Goal: Information Seeking & Learning: Learn about a topic

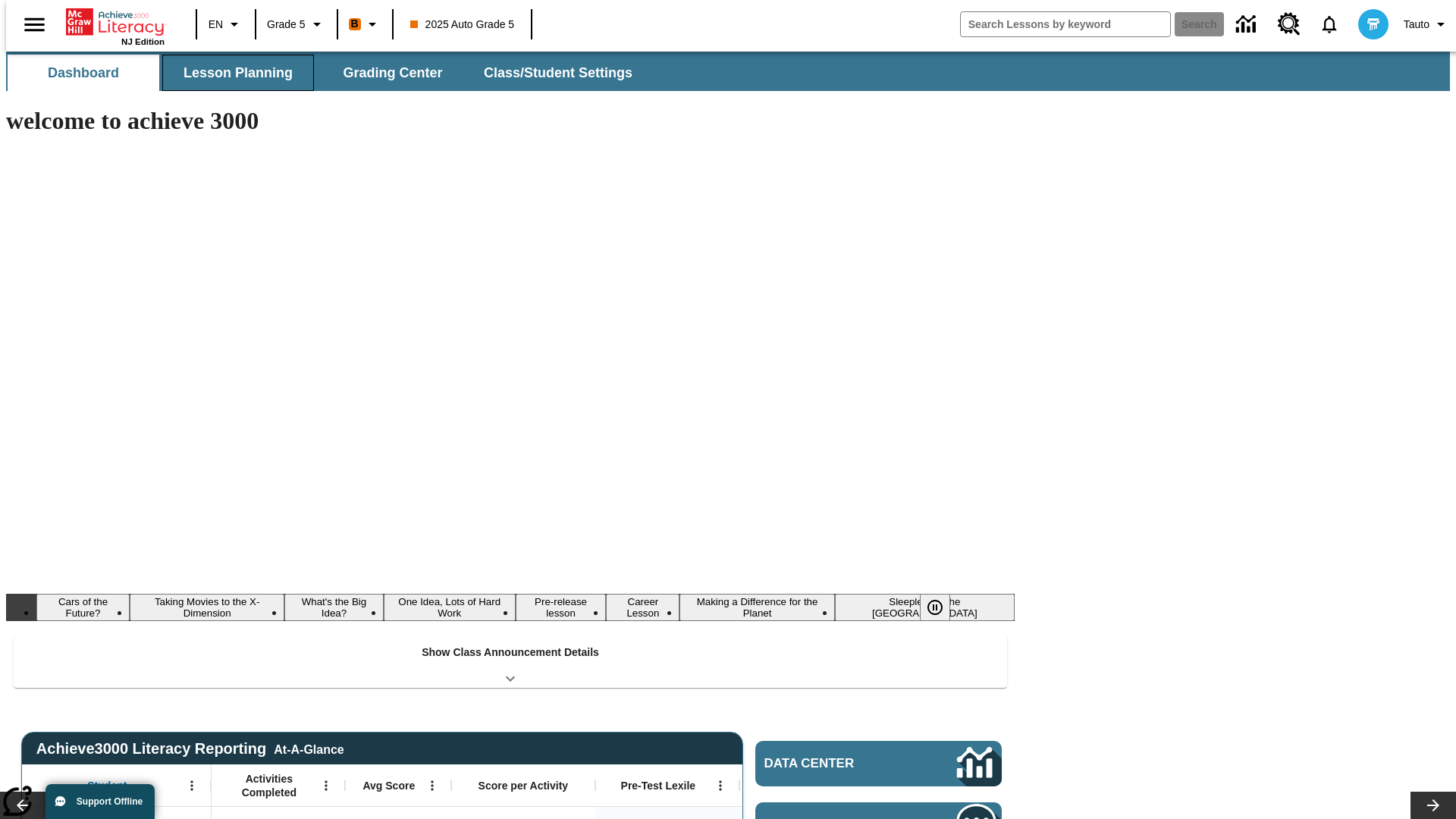
click at [232, 73] on button "Lesson Planning" at bounding box center [238, 73] width 152 height 37
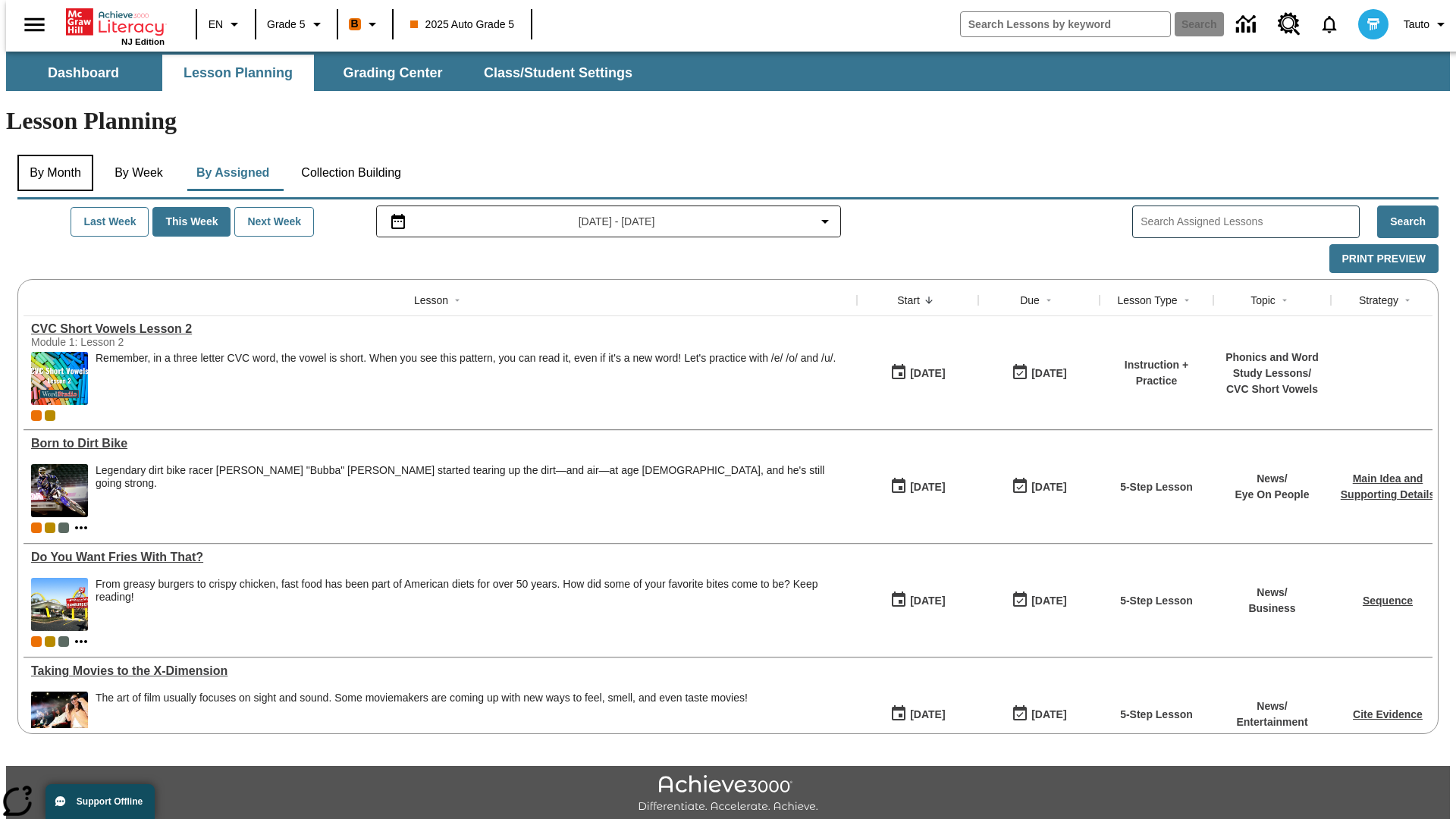
click at [51, 155] on button "By Month" at bounding box center [56, 173] width 76 height 37
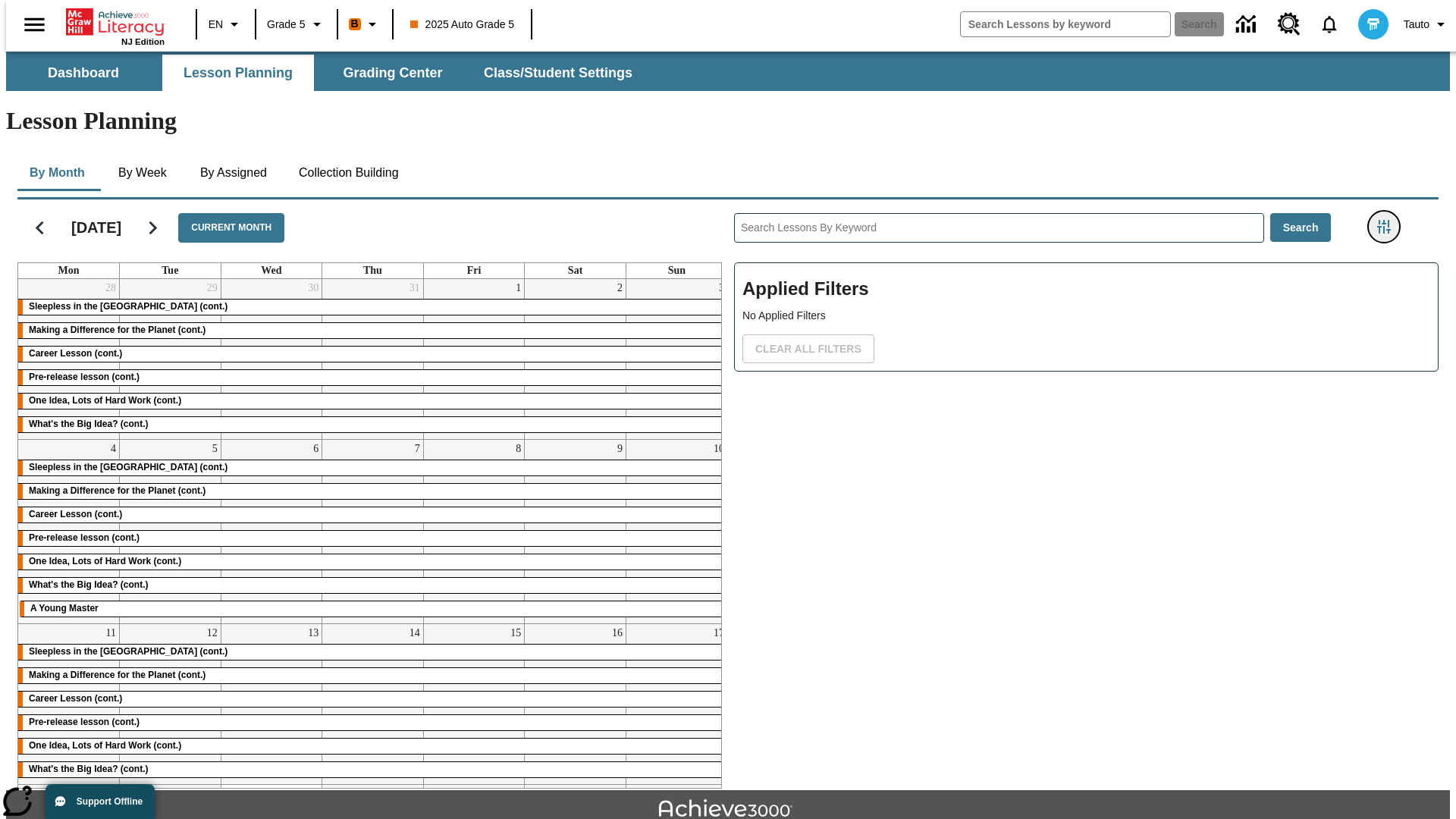
click at [1389, 220] on icon "Filters Side menu" at bounding box center [1384, 227] width 14 height 14
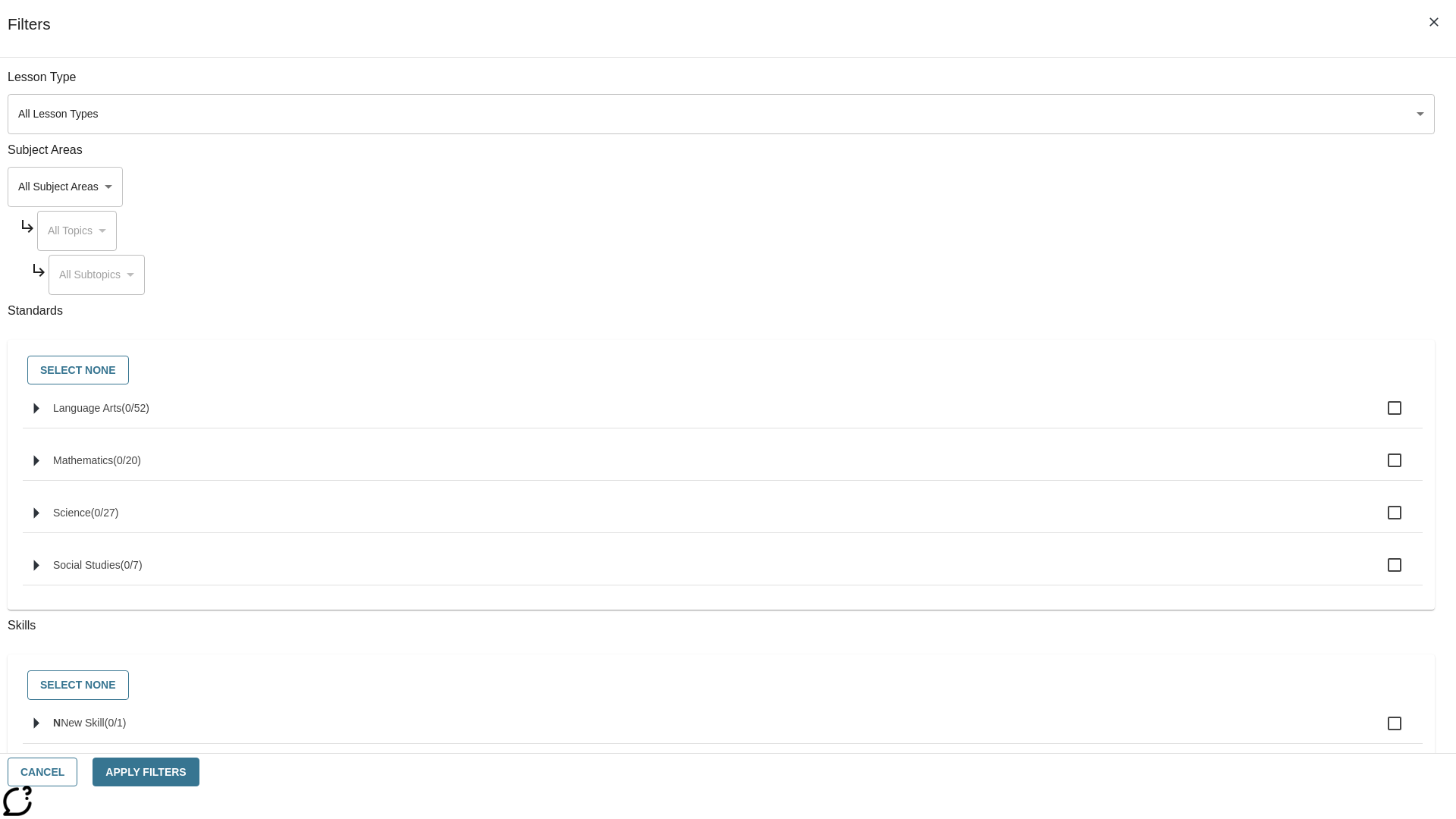
click at [1092, 113] on body "Skip to main content NJ Edition EN Grade 5 B 2025 Auto Grade 5 Search 0 Tauto D…" at bounding box center [728, 470] width 1444 height 837
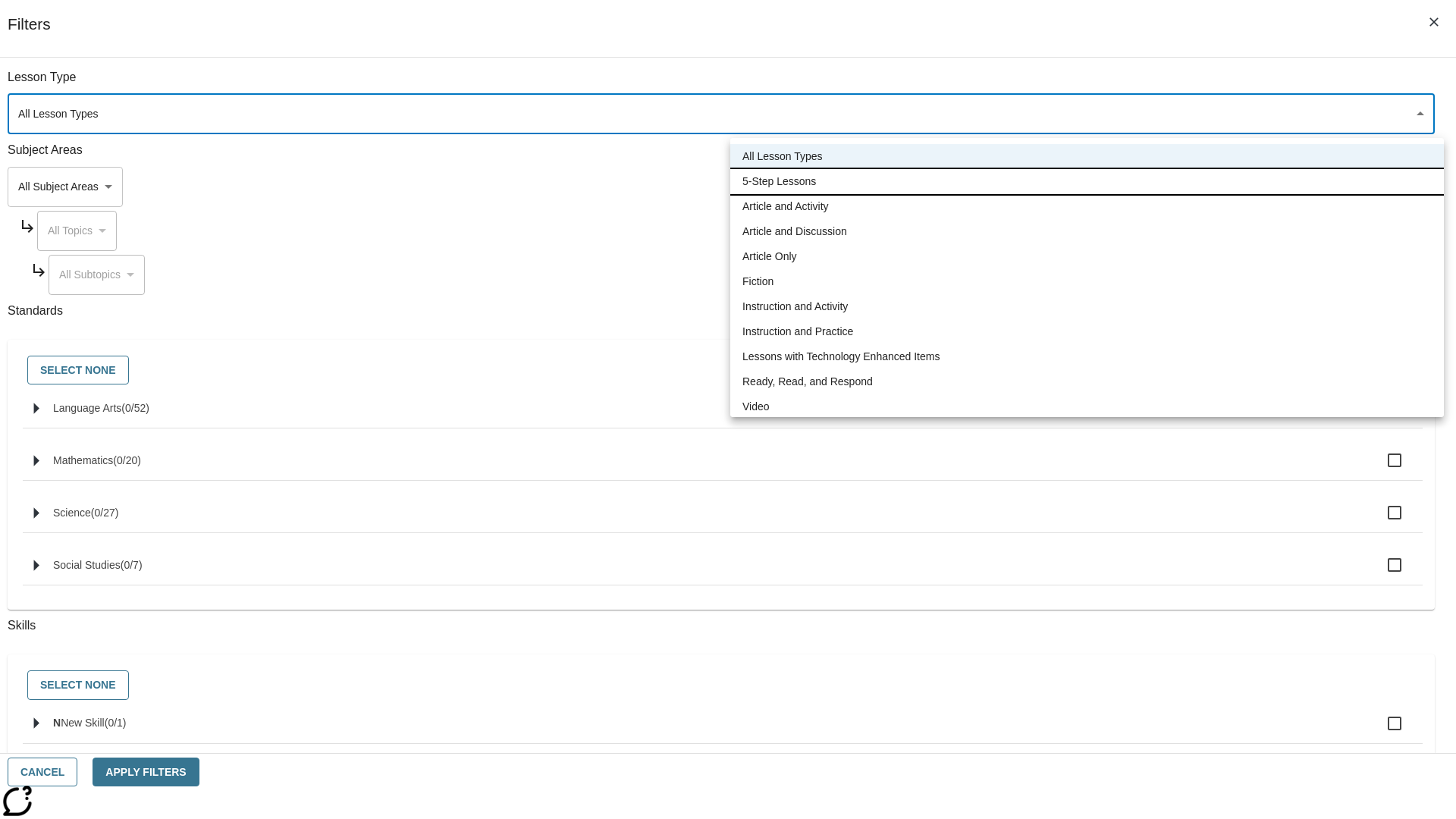
click at [1087, 181] on li "5-Step Lessons" at bounding box center [1087, 181] width 714 height 25
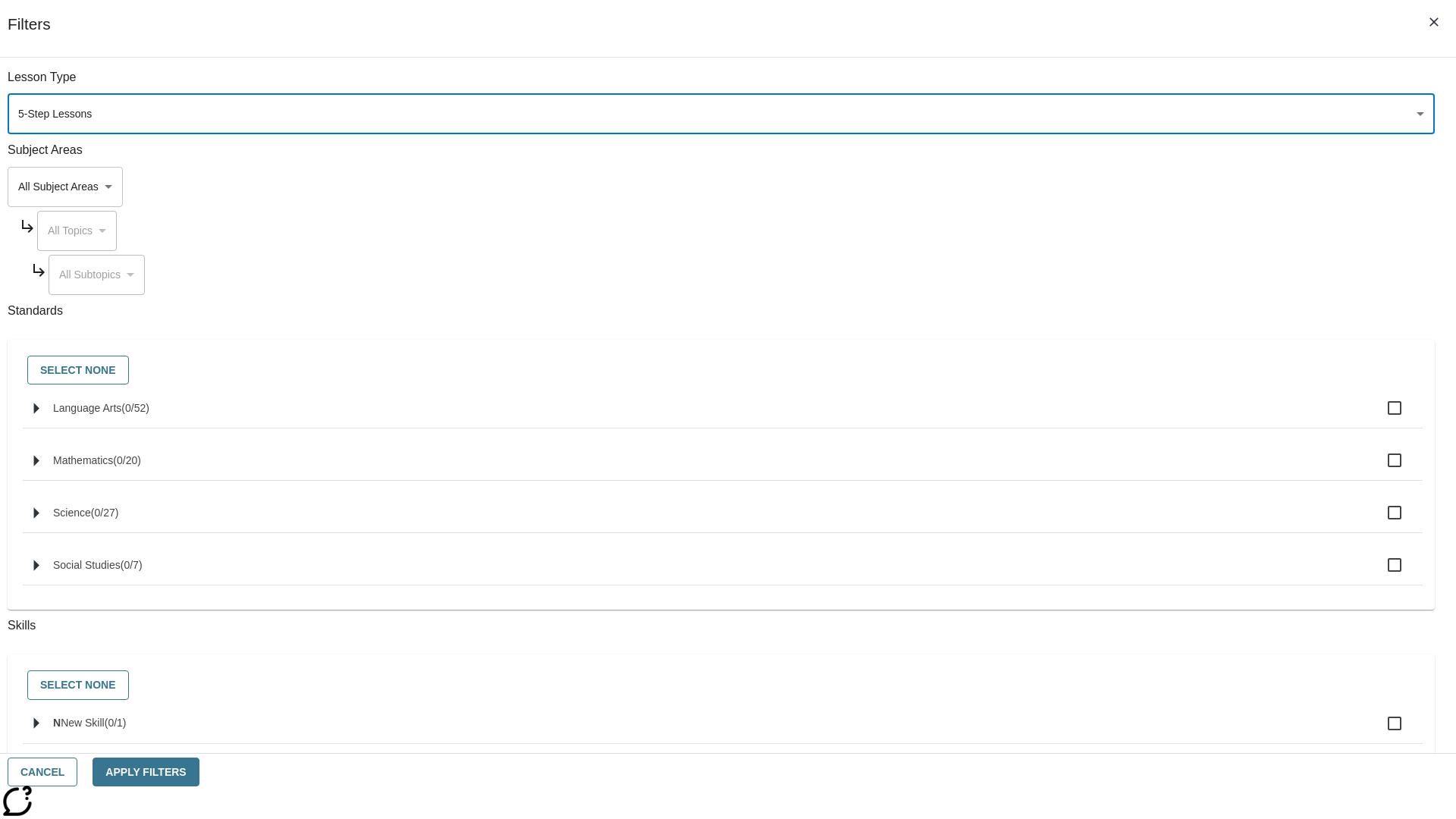
type input "1"
click at [199, 772] on button "Apply Filters" at bounding box center [145, 772] width 106 height 30
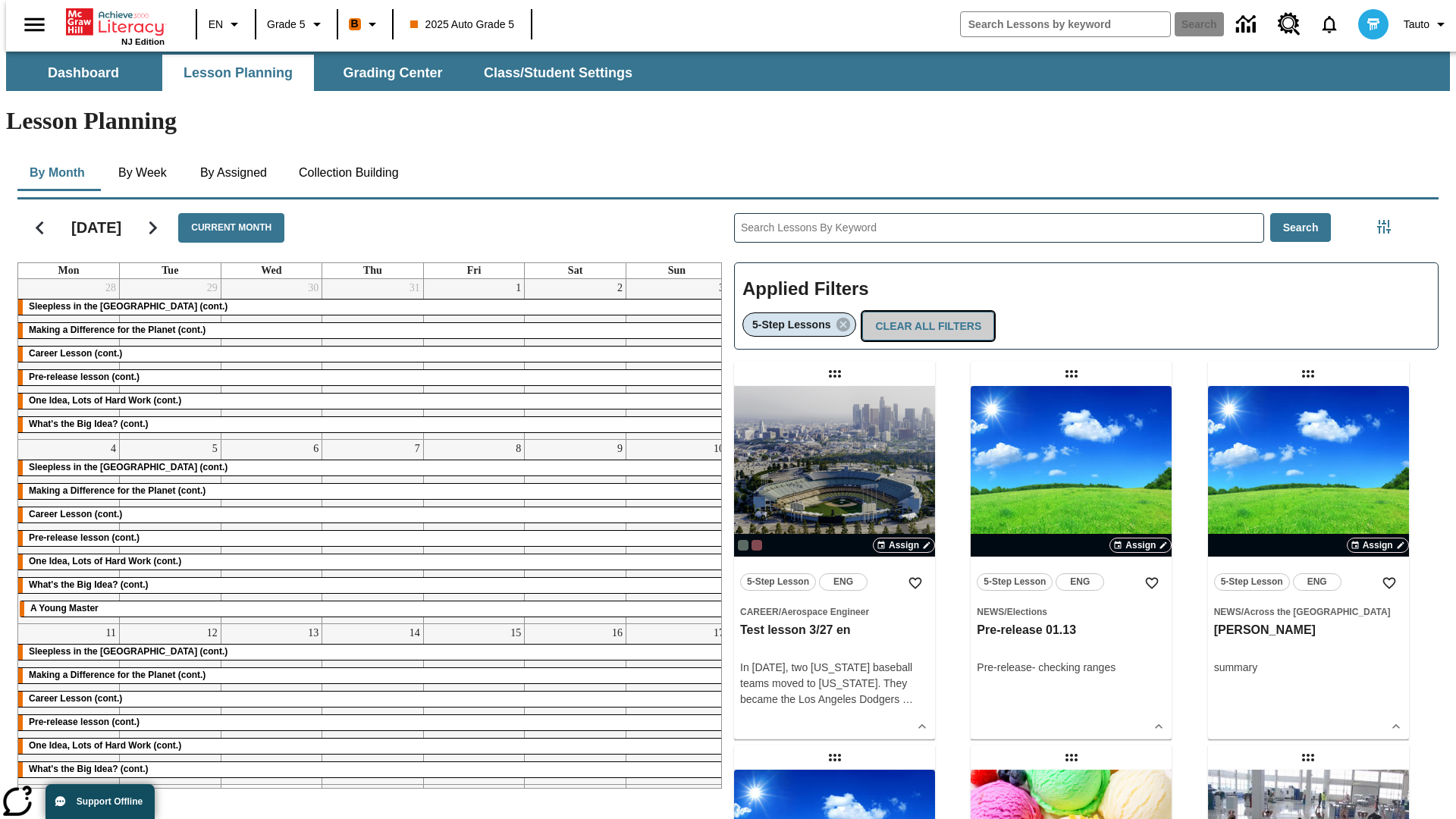
click at [924, 311] on button "Clear All Filters" at bounding box center [928, 326] width 132 height 30
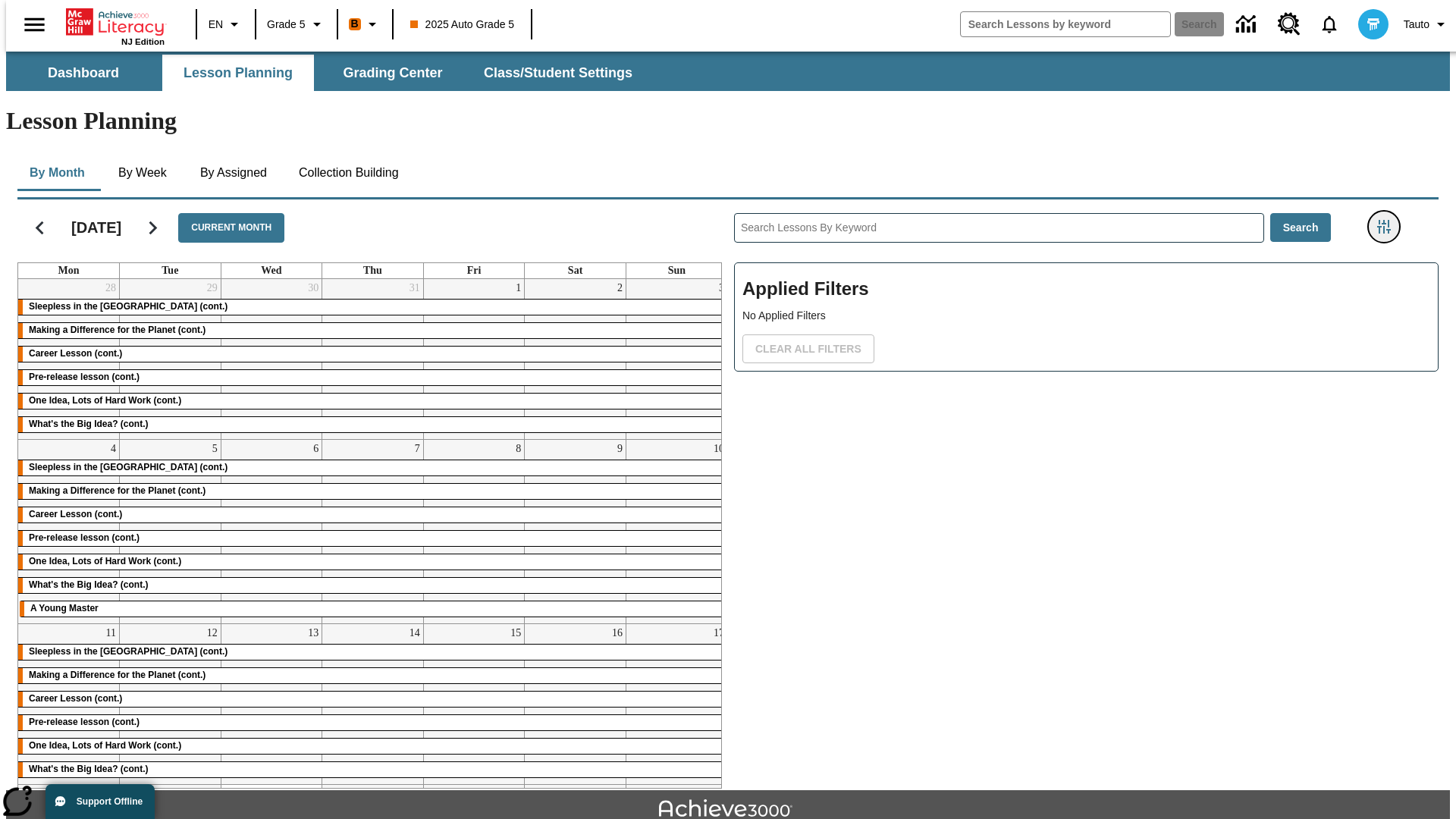
click at [1389, 220] on icon "Filters Side menu" at bounding box center [1384, 227] width 14 height 14
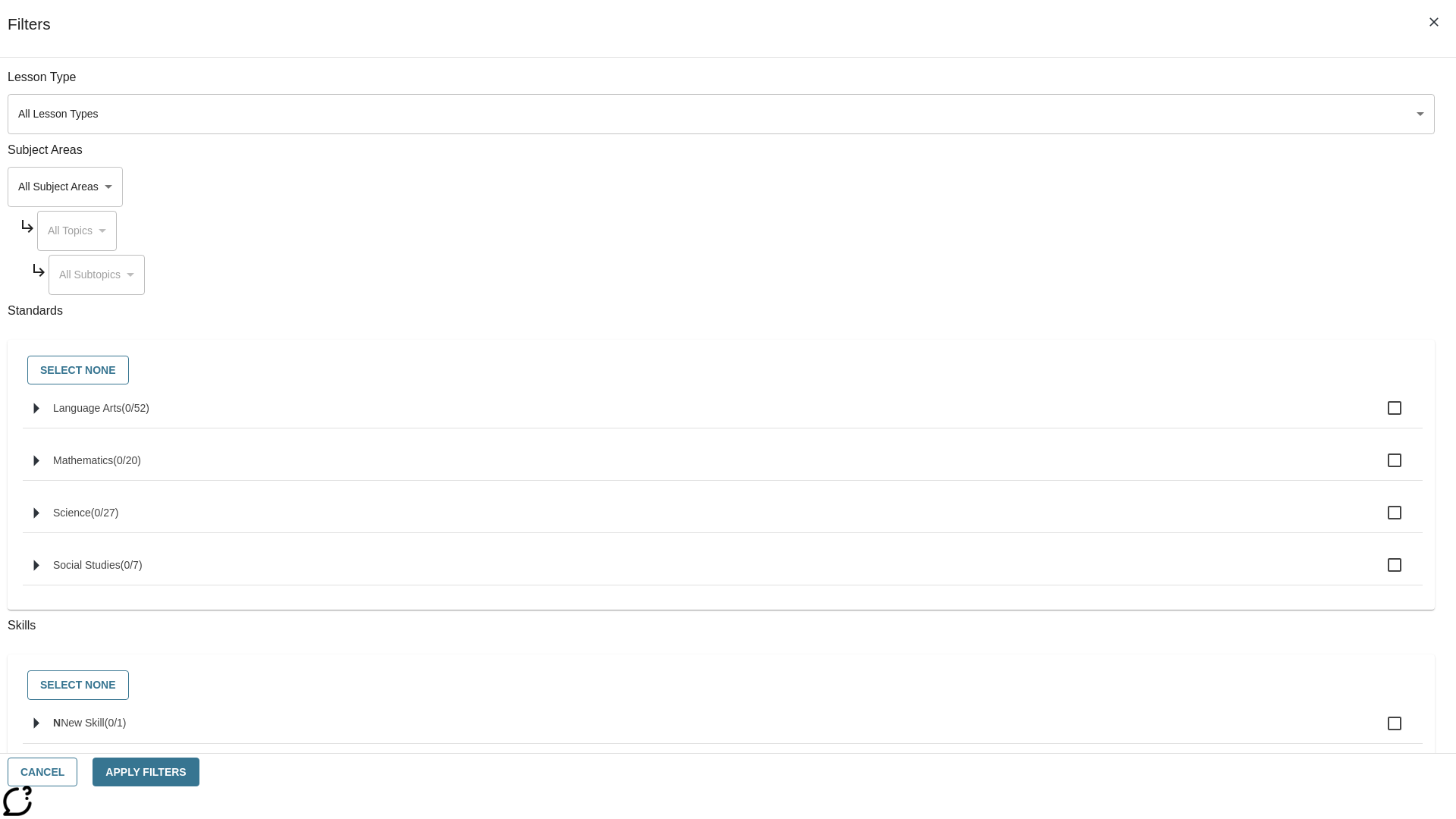
click at [1092, 186] on body "Skip to main content NJ Edition EN Grade 5 B 2025 Auto Grade 5 Search 0 Tauto D…" at bounding box center [728, 470] width 1444 height 837
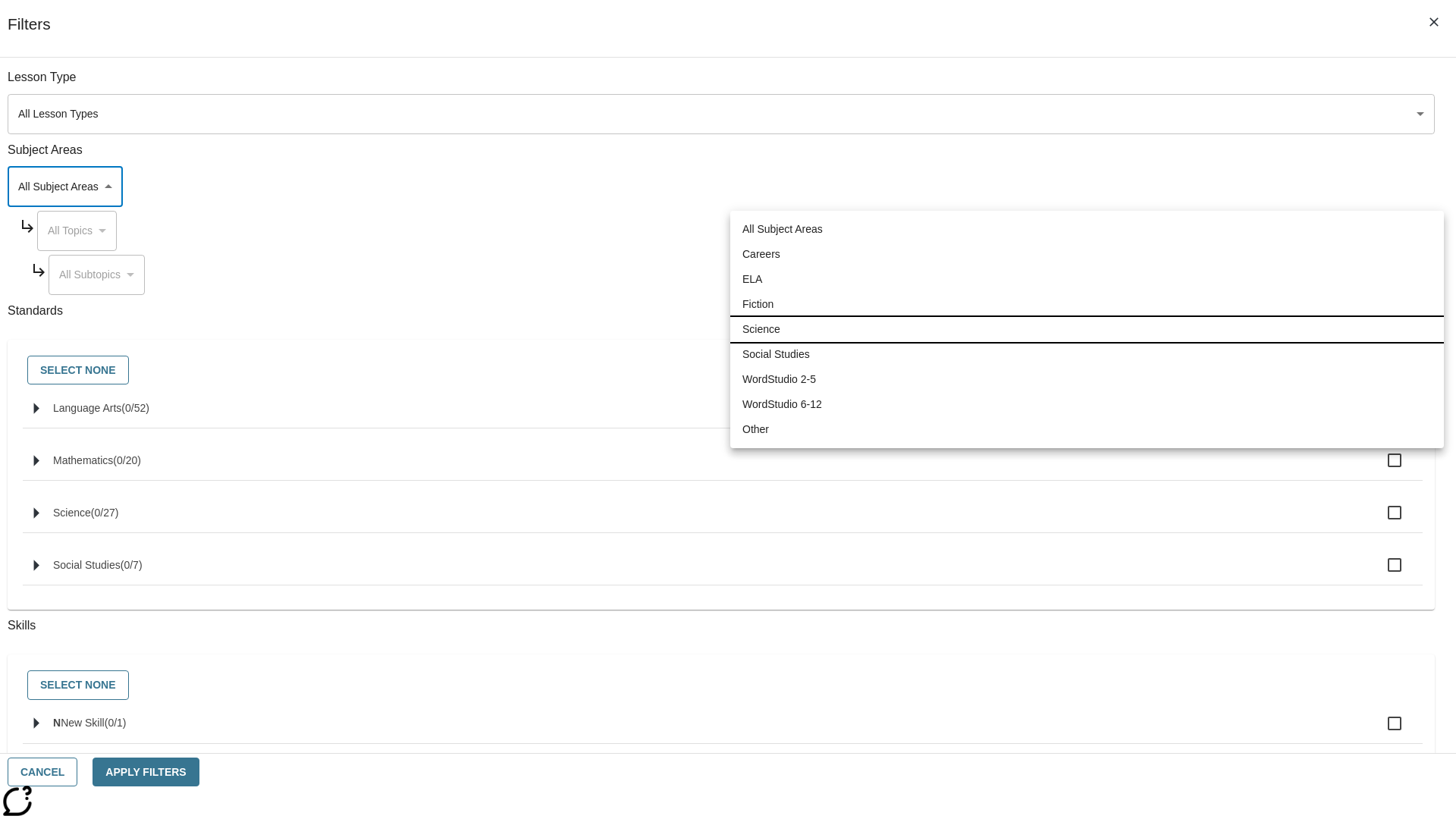
click at [1087, 329] on li "Science" at bounding box center [1087, 329] width 714 height 25
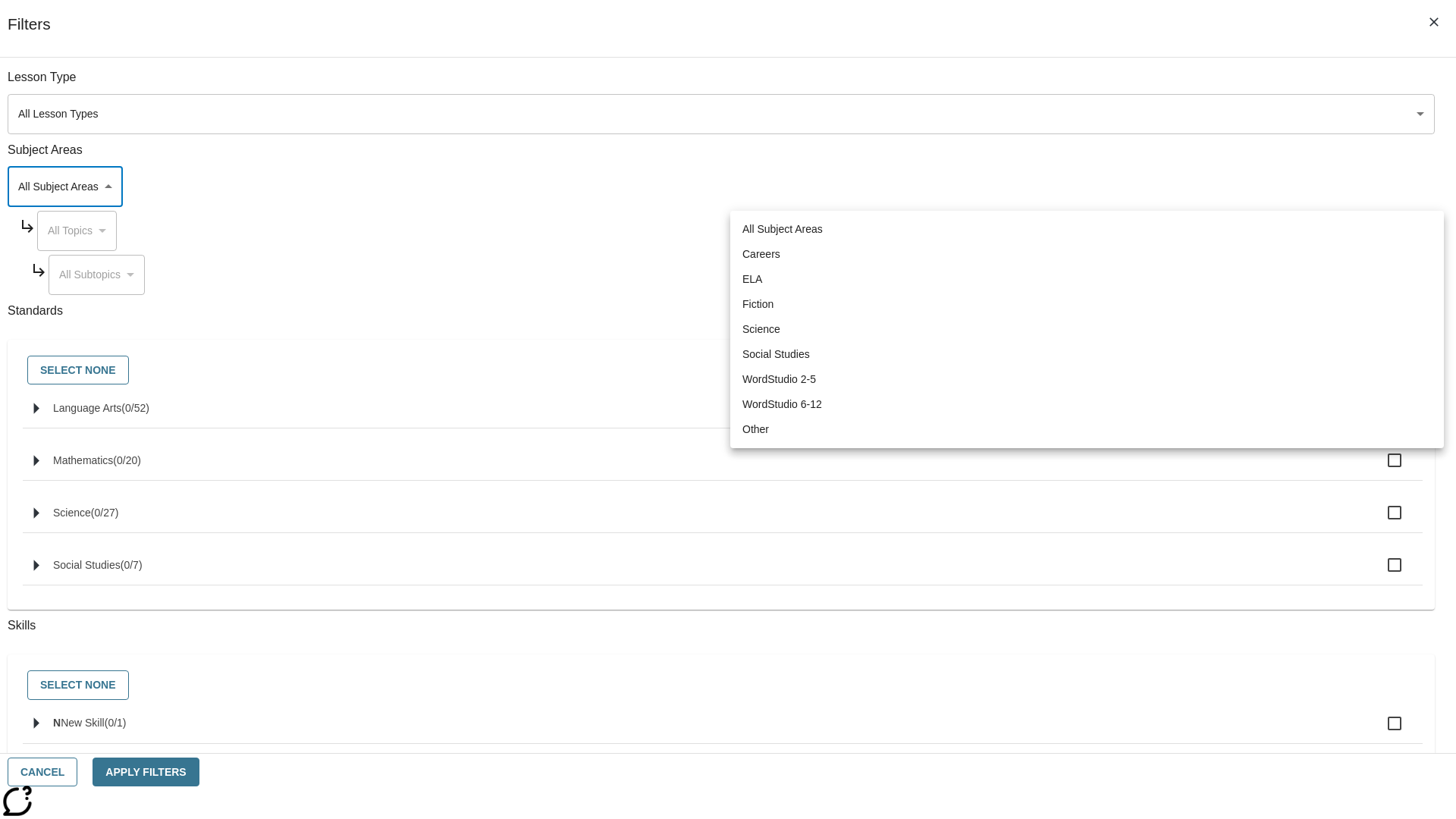
type input "2"
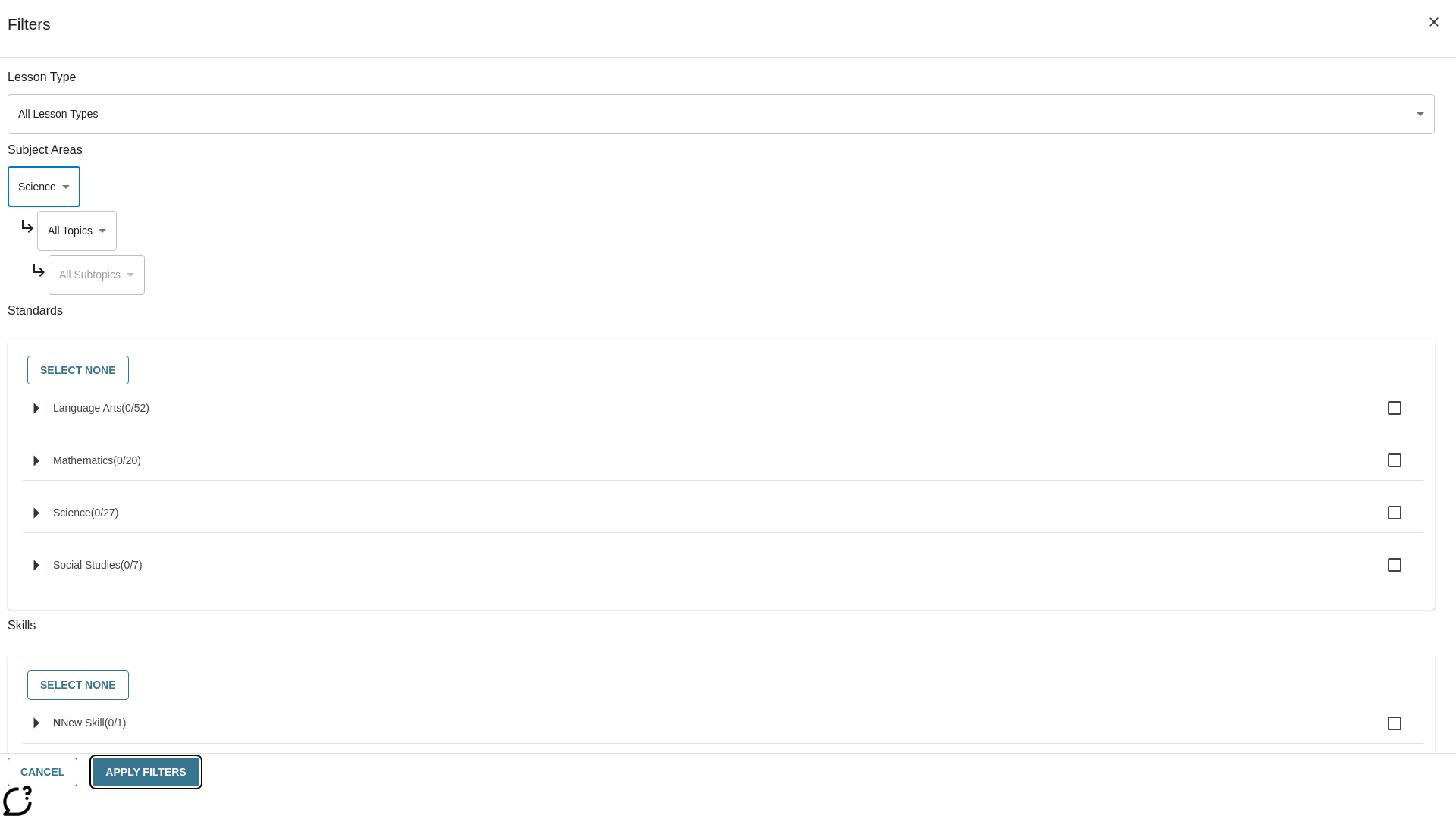
click at [199, 772] on button "Apply Filters" at bounding box center [145, 772] width 106 height 30
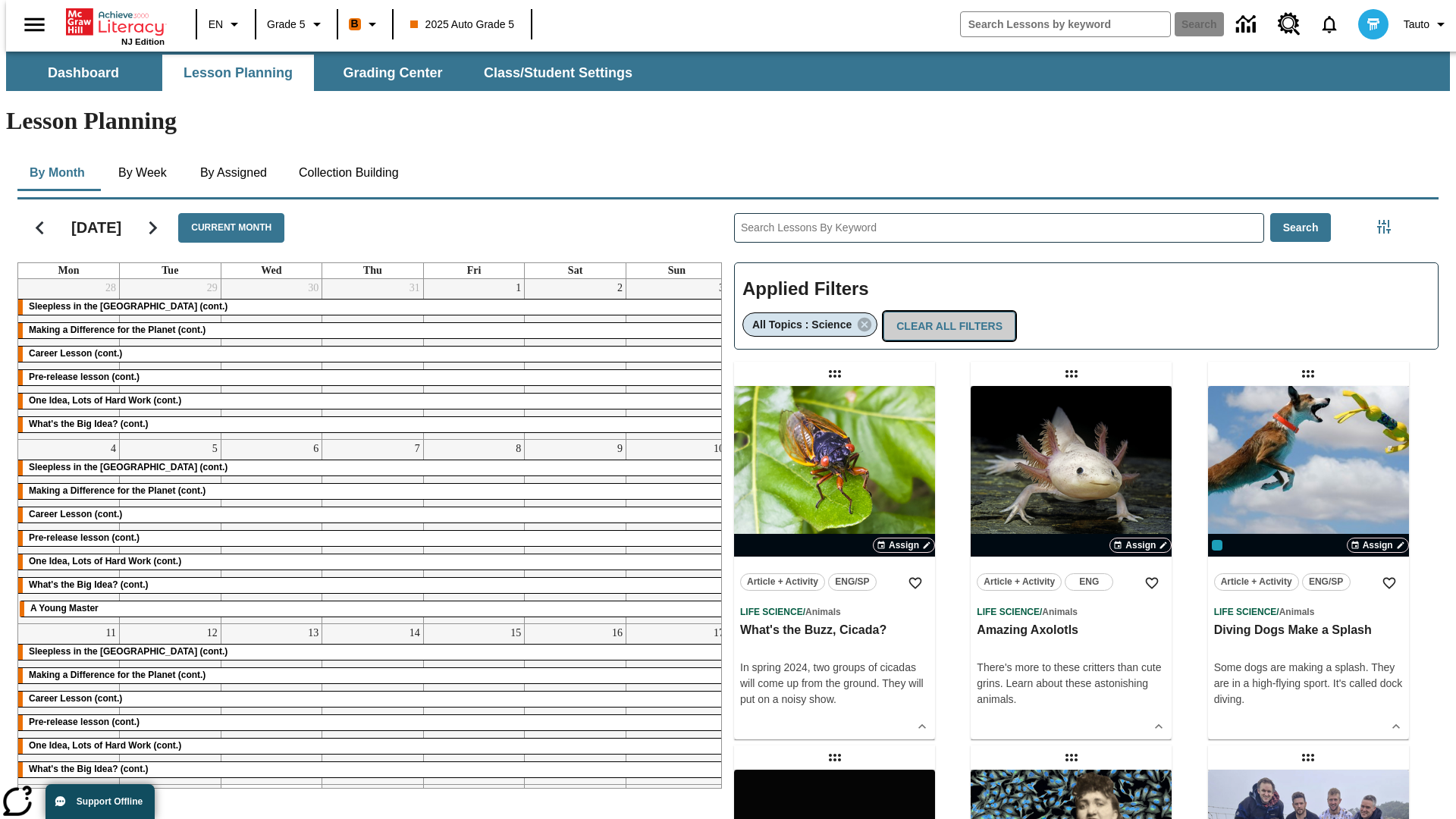
click at [943, 311] on button "Clear All Filters" at bounding box center [949, 326] width 132 height 30
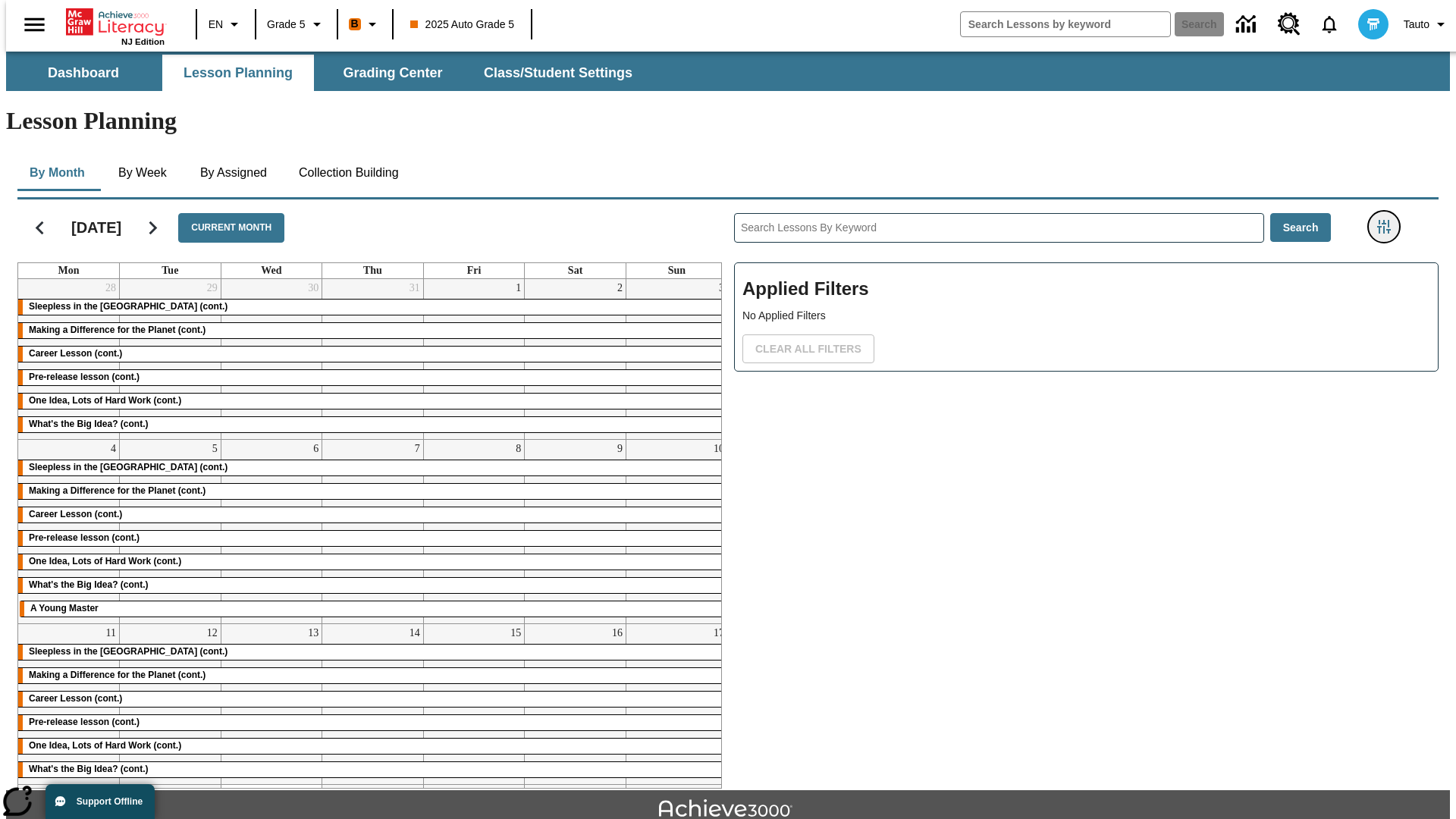
click at [1389, 220] on icon "Filters Side menu" at bounding box center [1384, 227] width 14 height 14
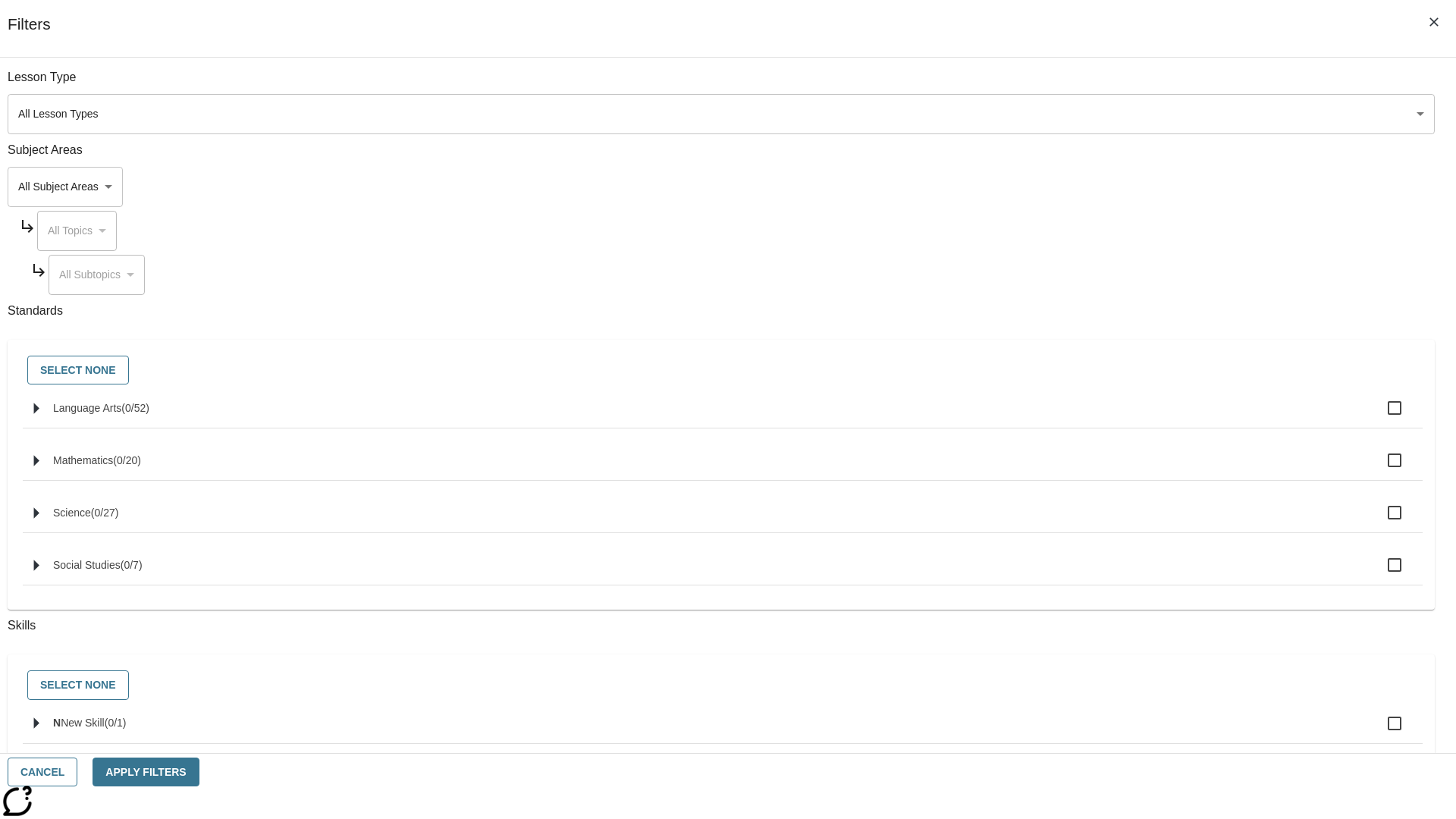
click at [149, 414] on span "Language Arts" at bounding box center [135, 408] width 28 height 12
click at [1379, 416] on input "Language Arts ( 0 / 52 )" at bounding box center [1395, 408] width 32 height 32
checkbox input "true"
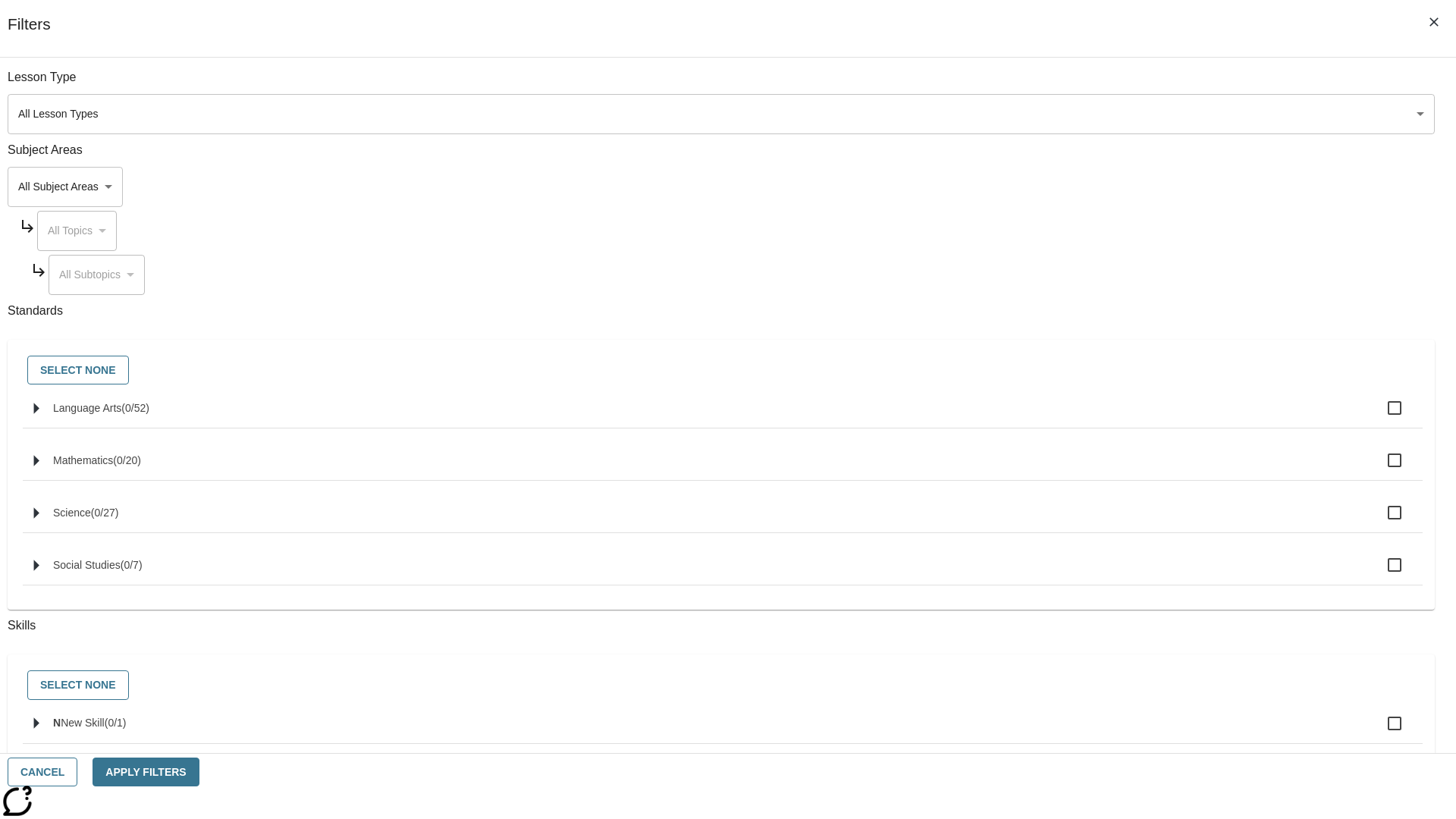
checkbox input "true"
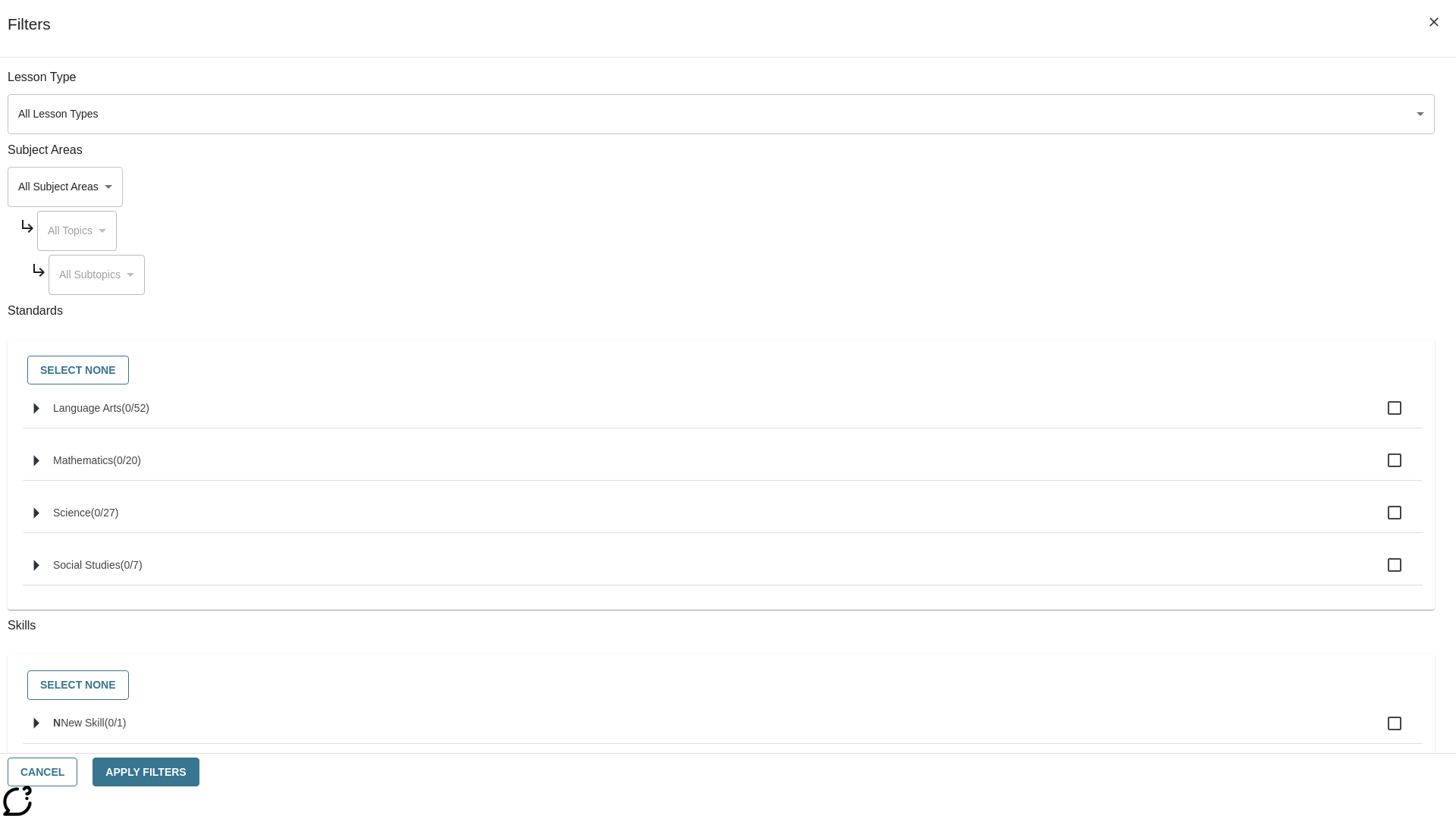
checkbox input "true"
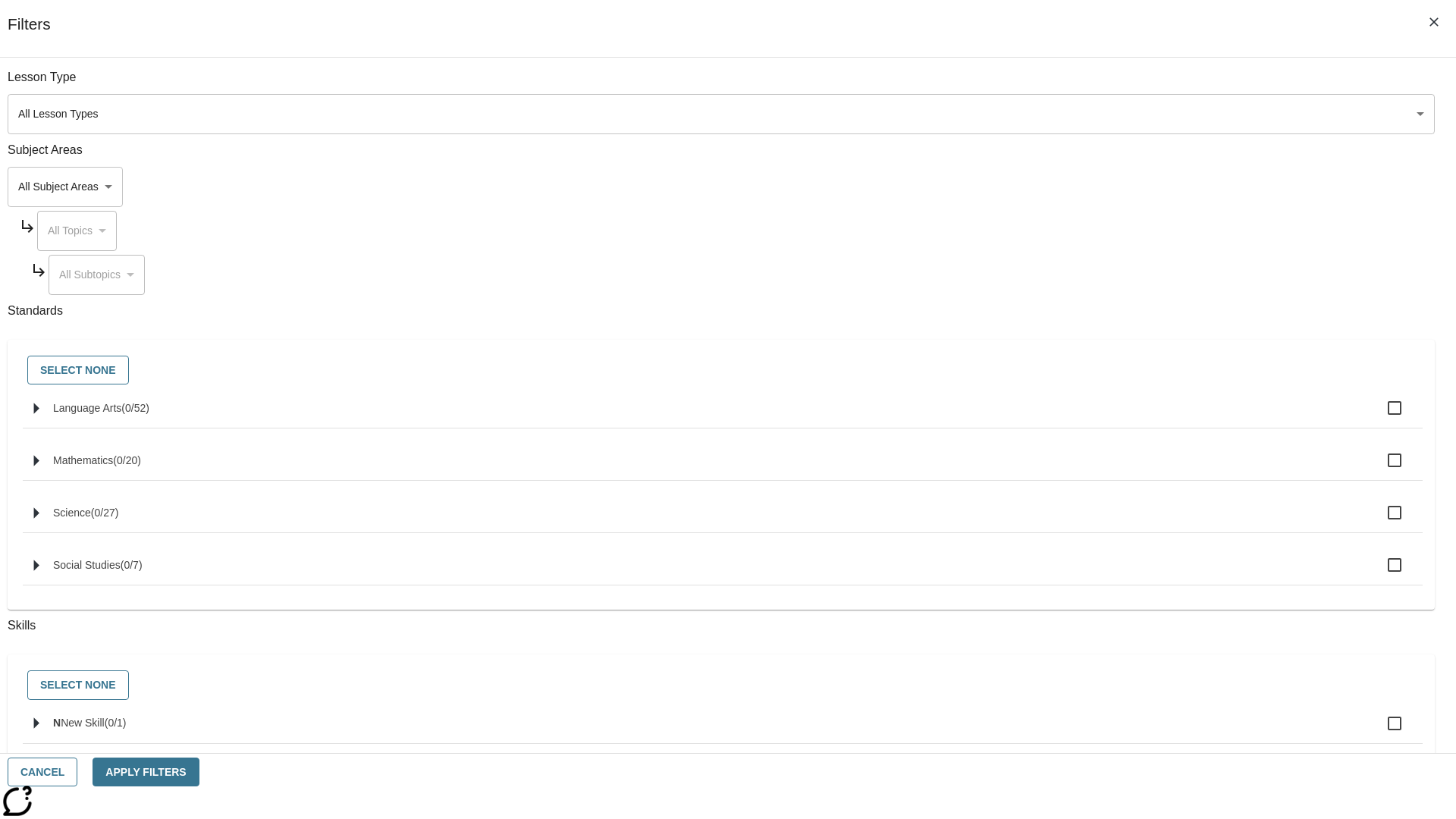
checkbox input "true"
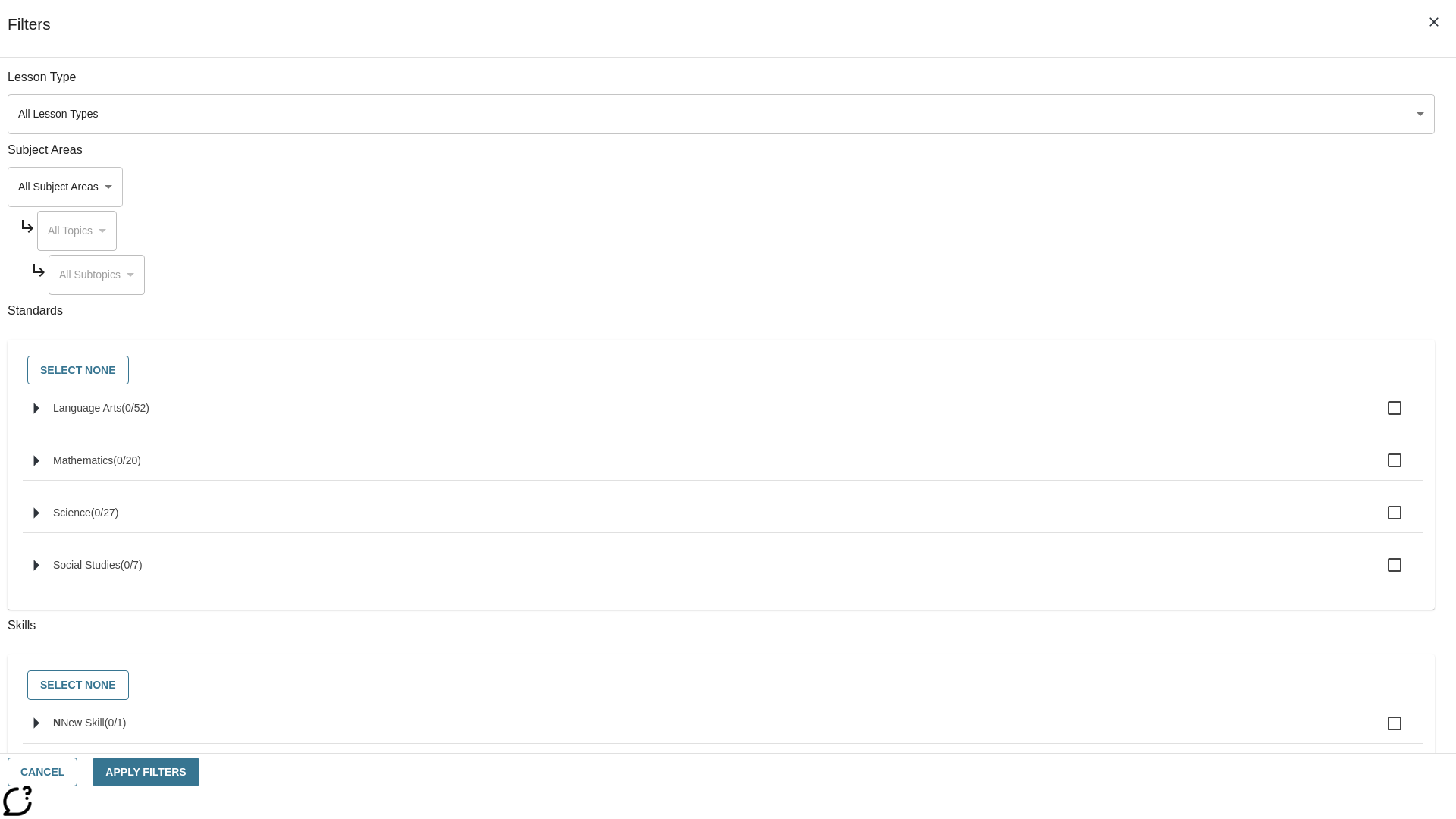
checkbox input "true"
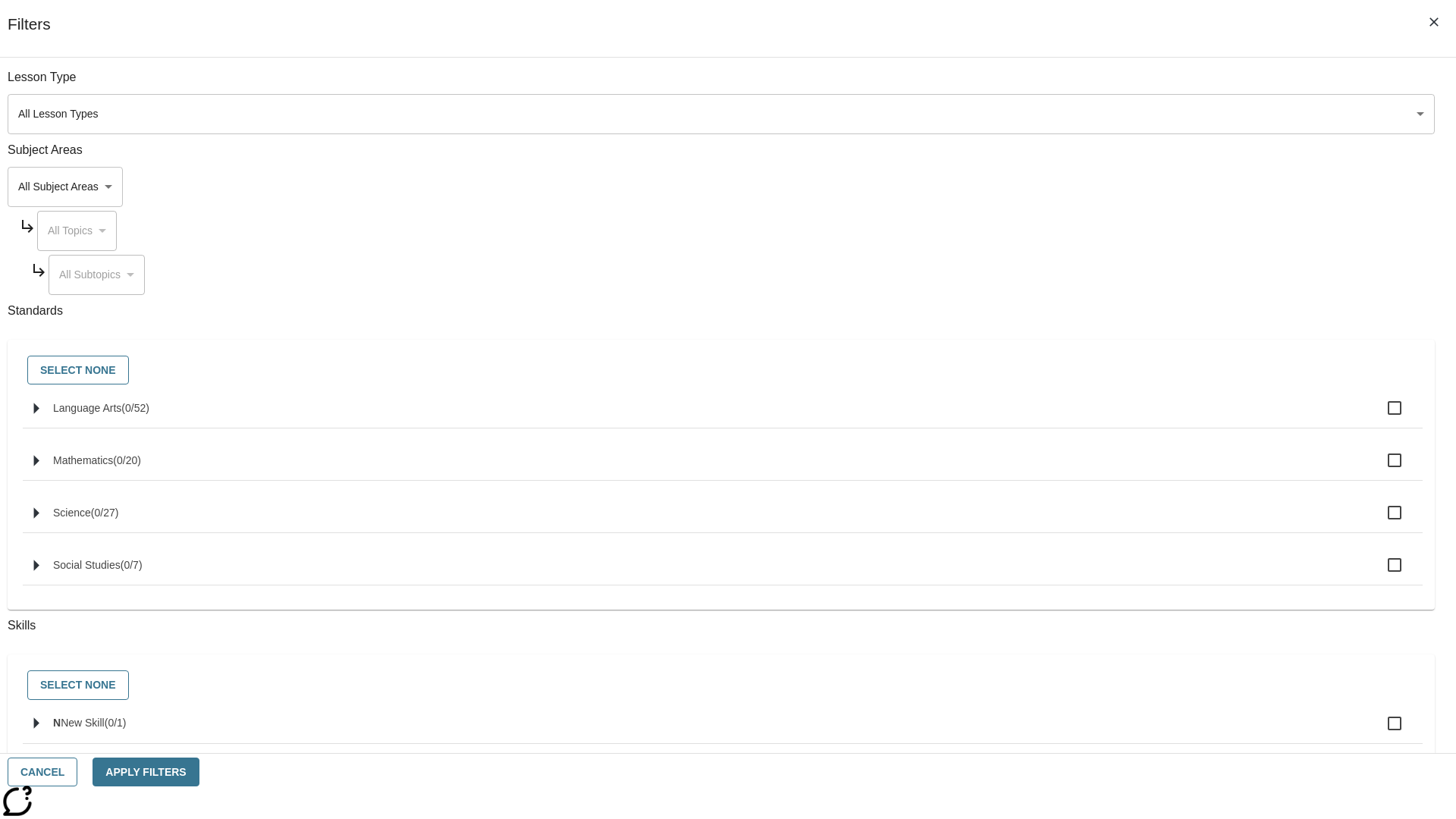
checkbox input "true"
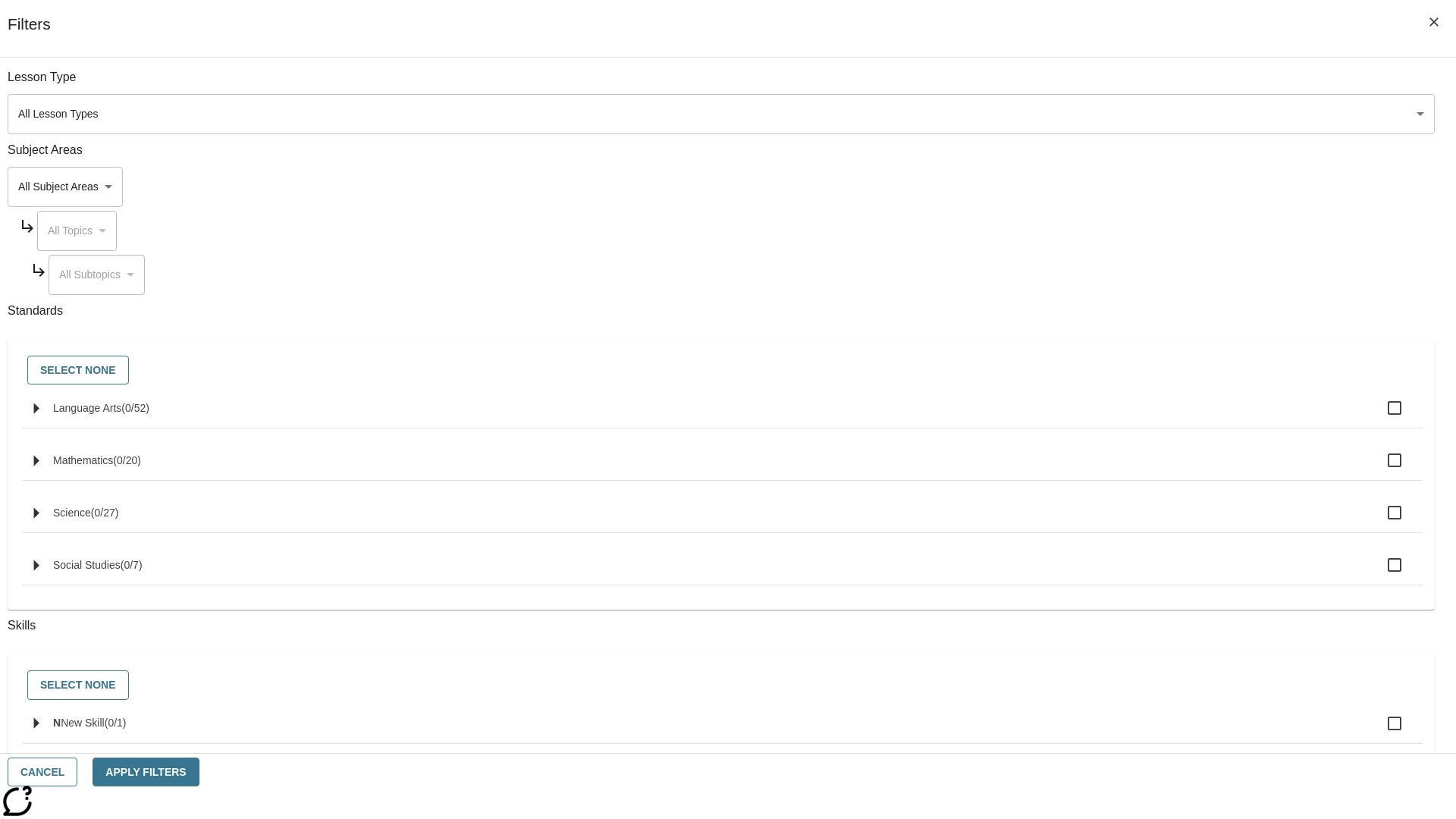
checkbox input "true"
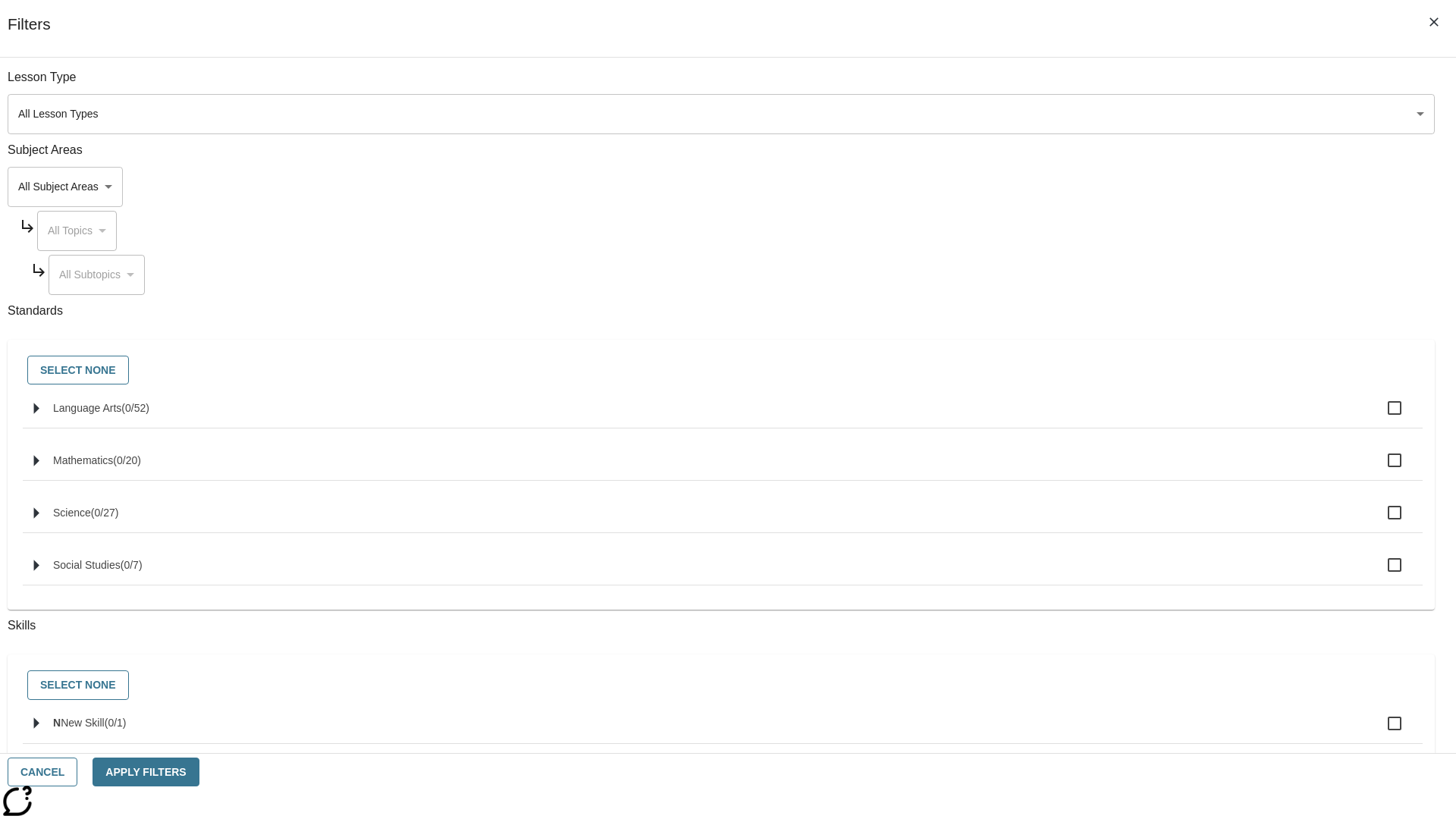
checkbox input "true"
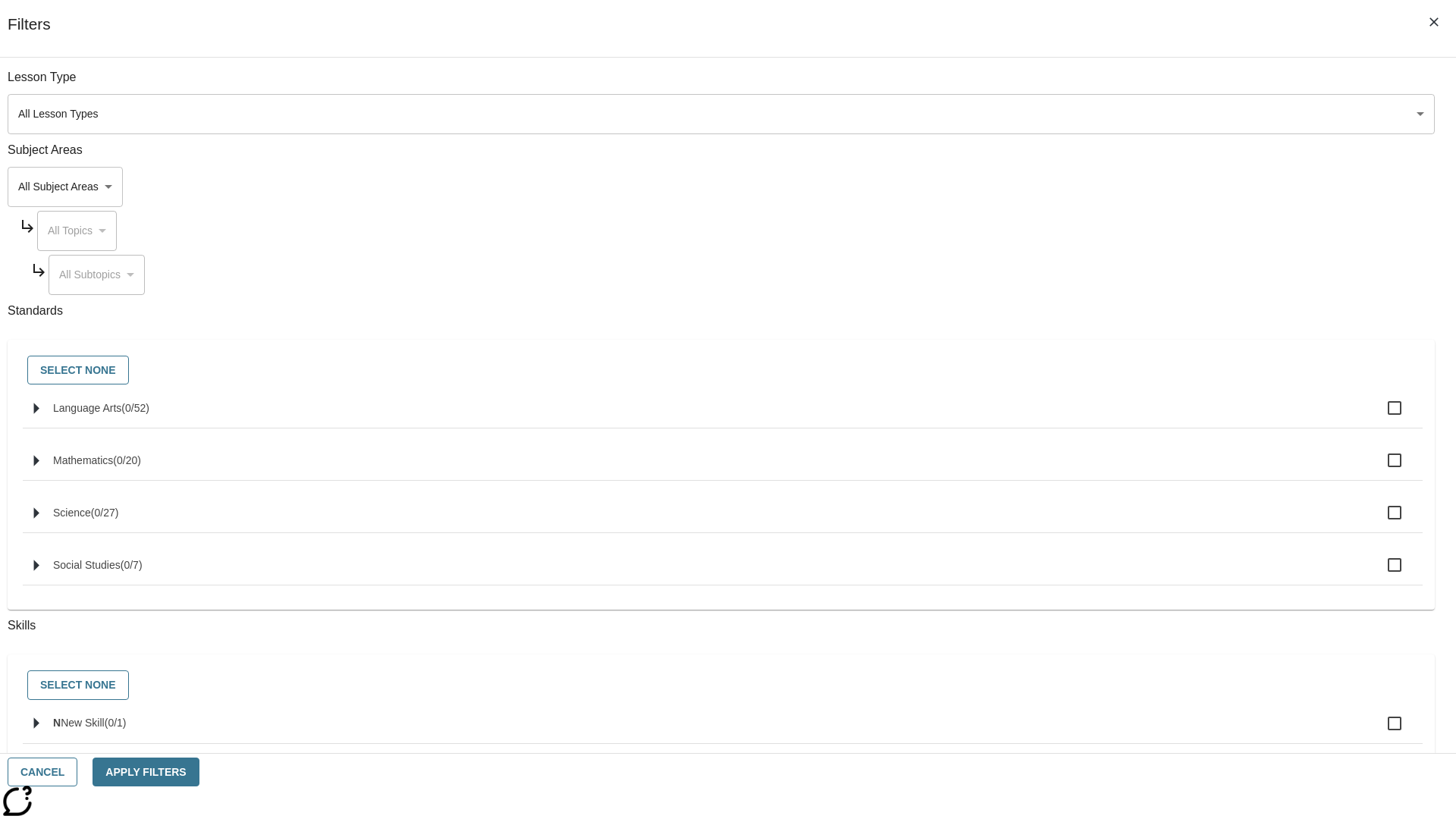
checkbox input "true"
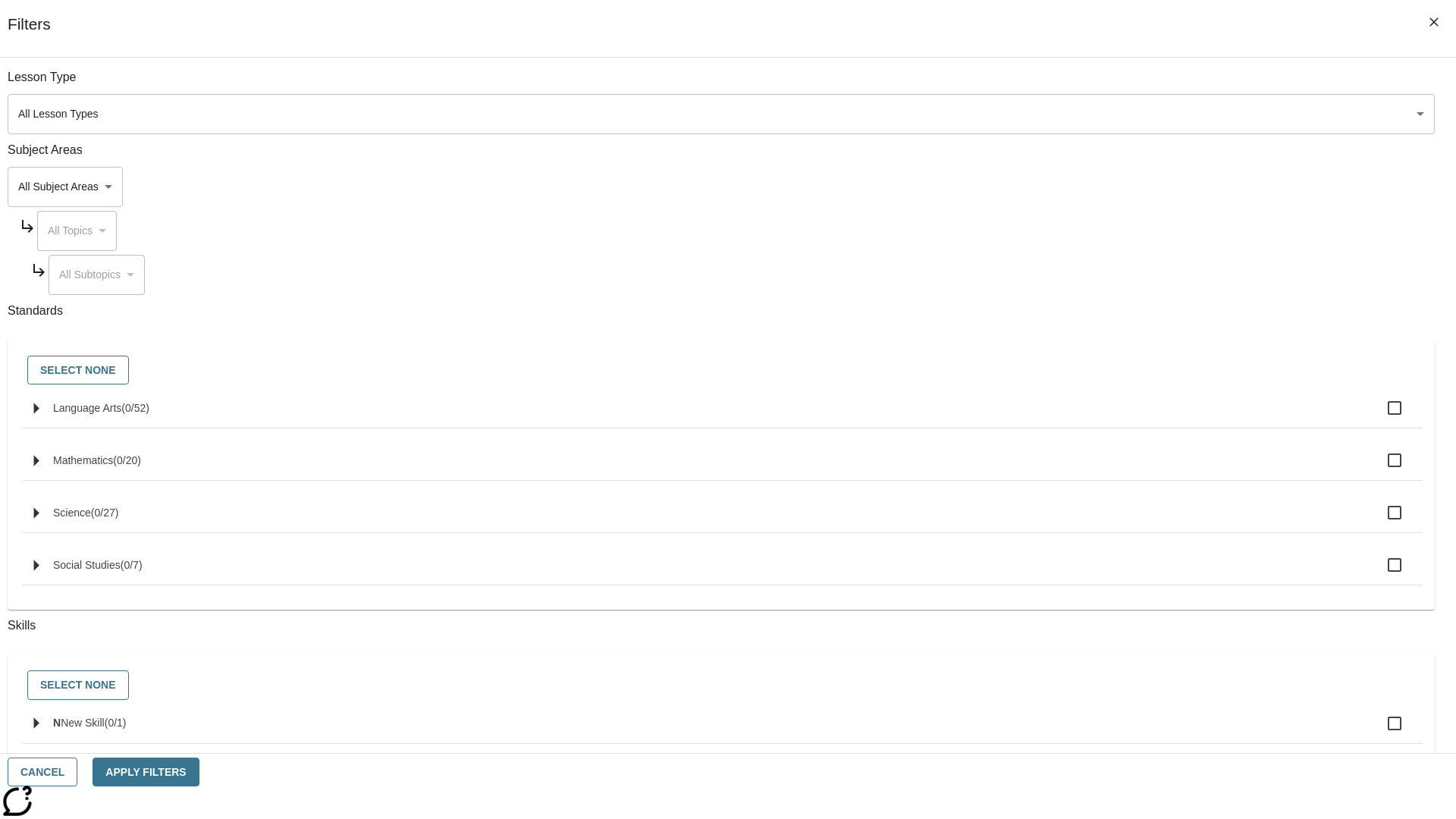
checkbox input "true"
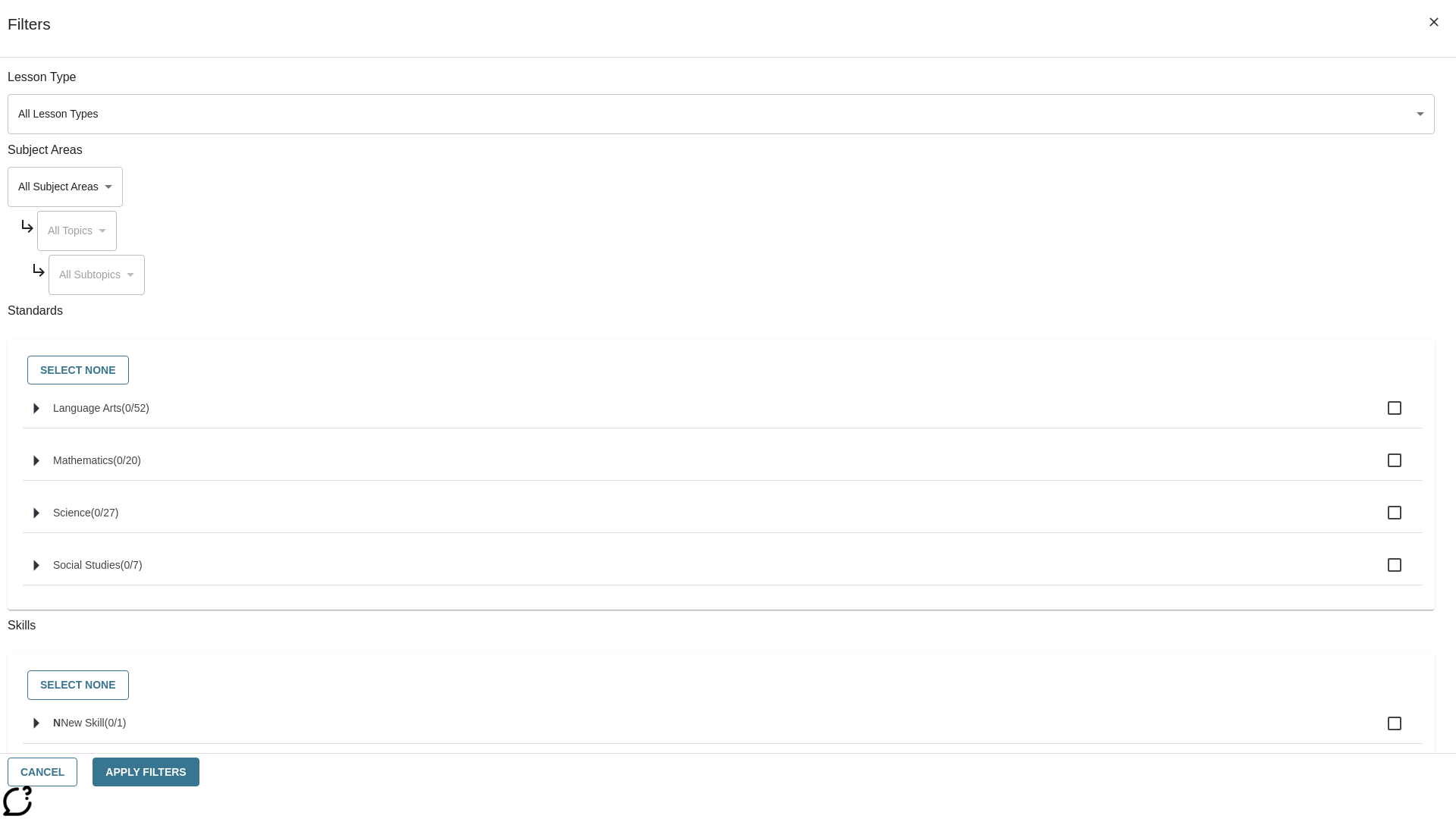
checkbox input "true"
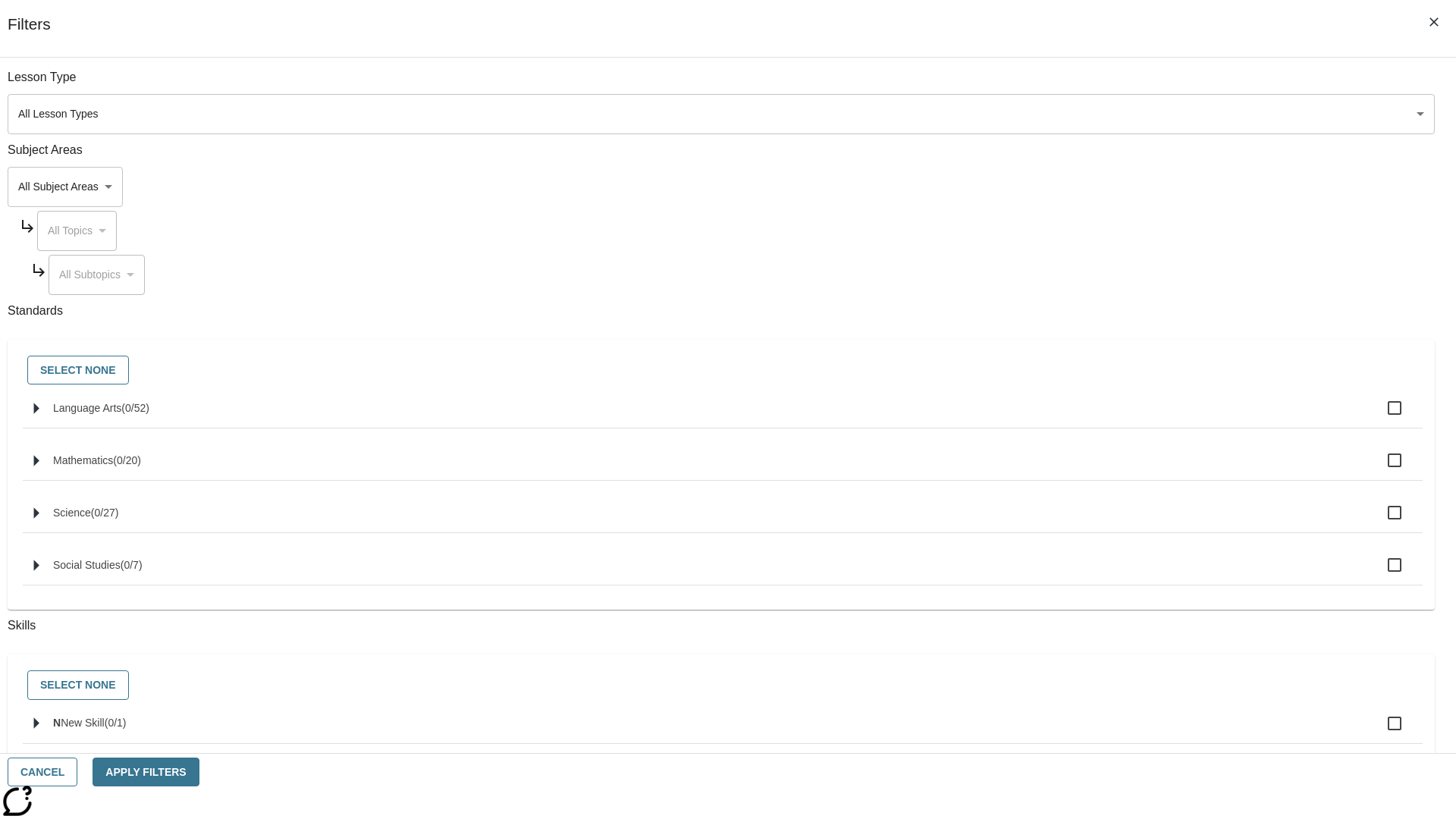
checkbox input "true"
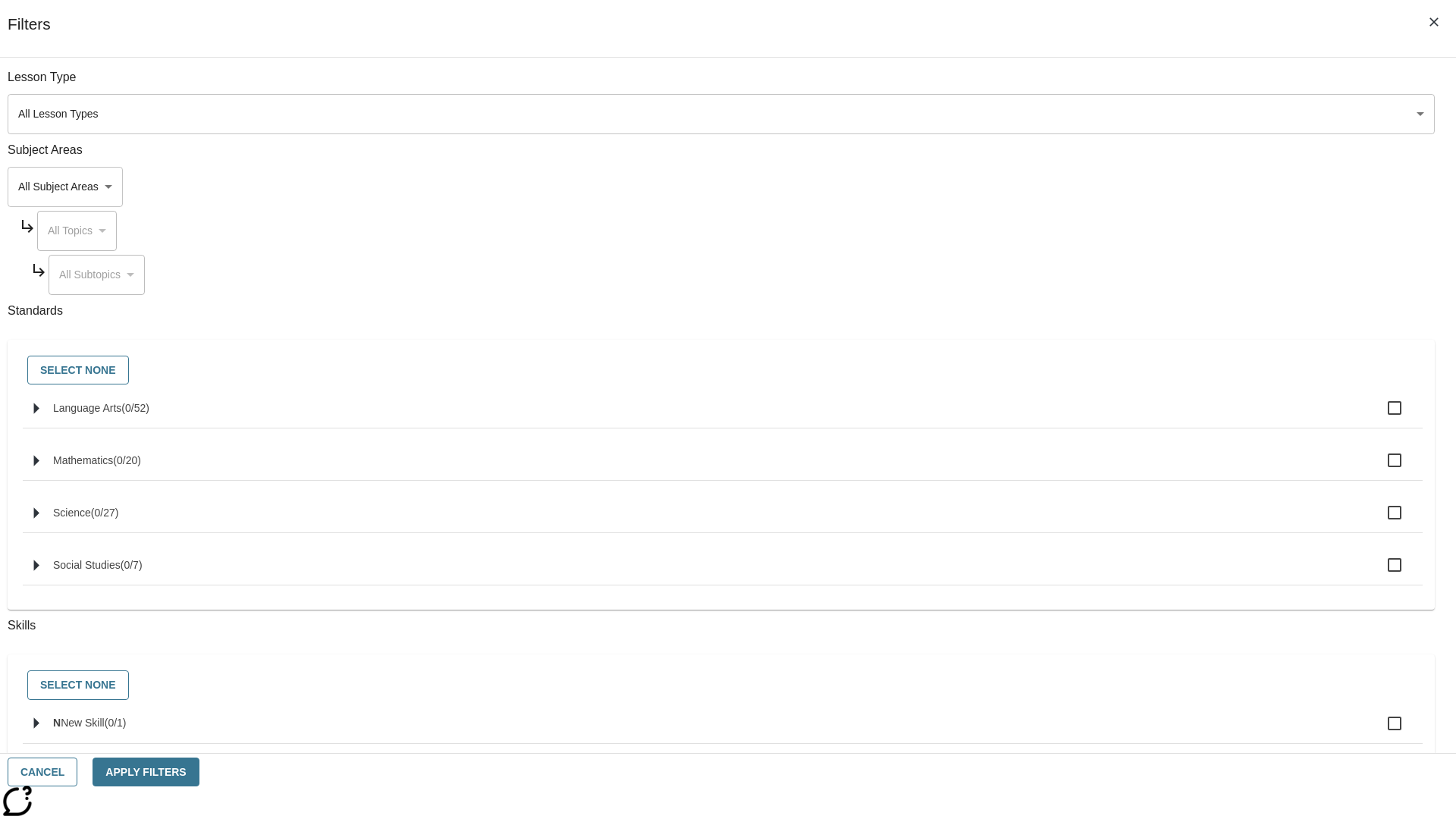
checkbox input "true"
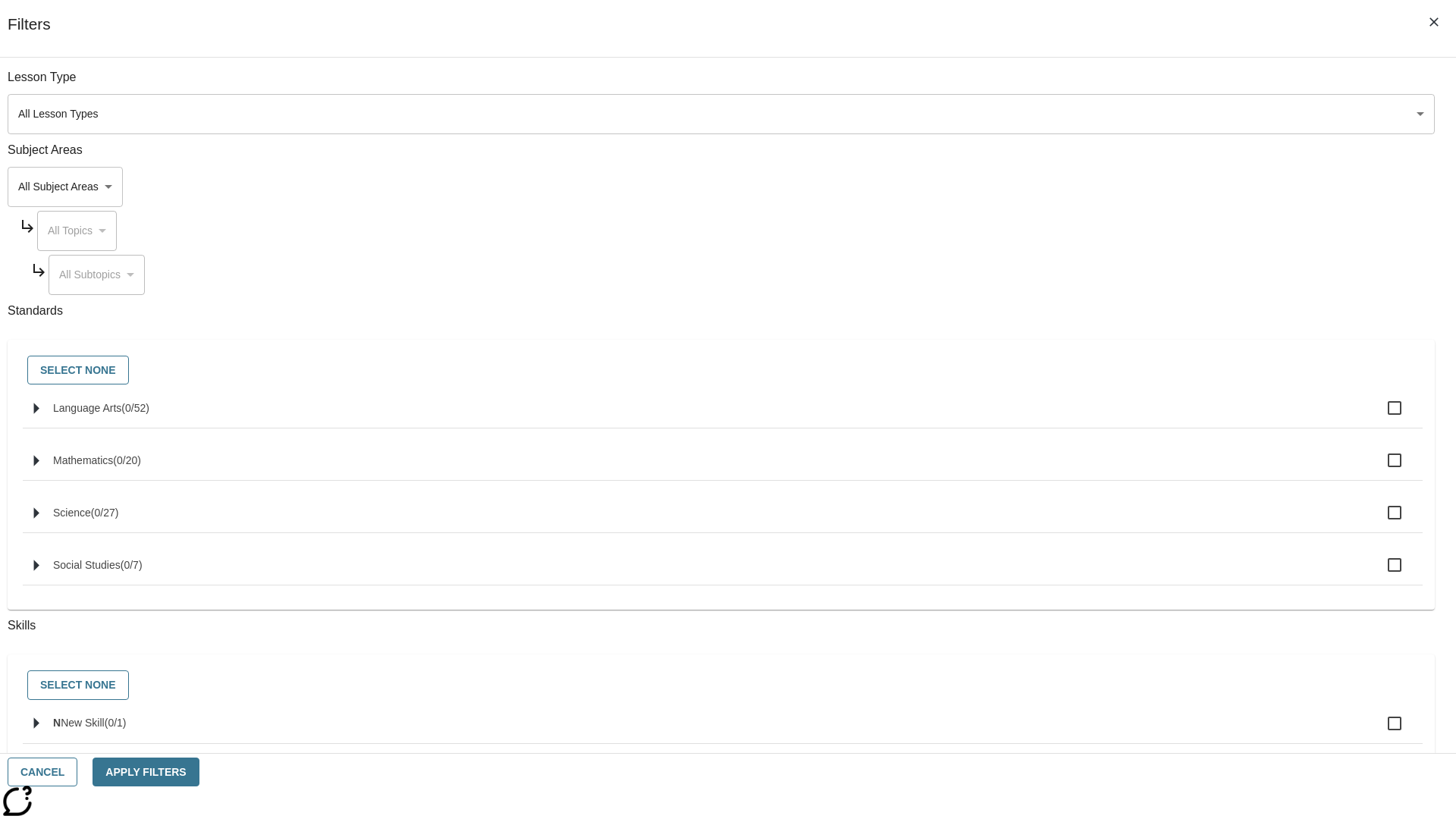
checkbox input "true"
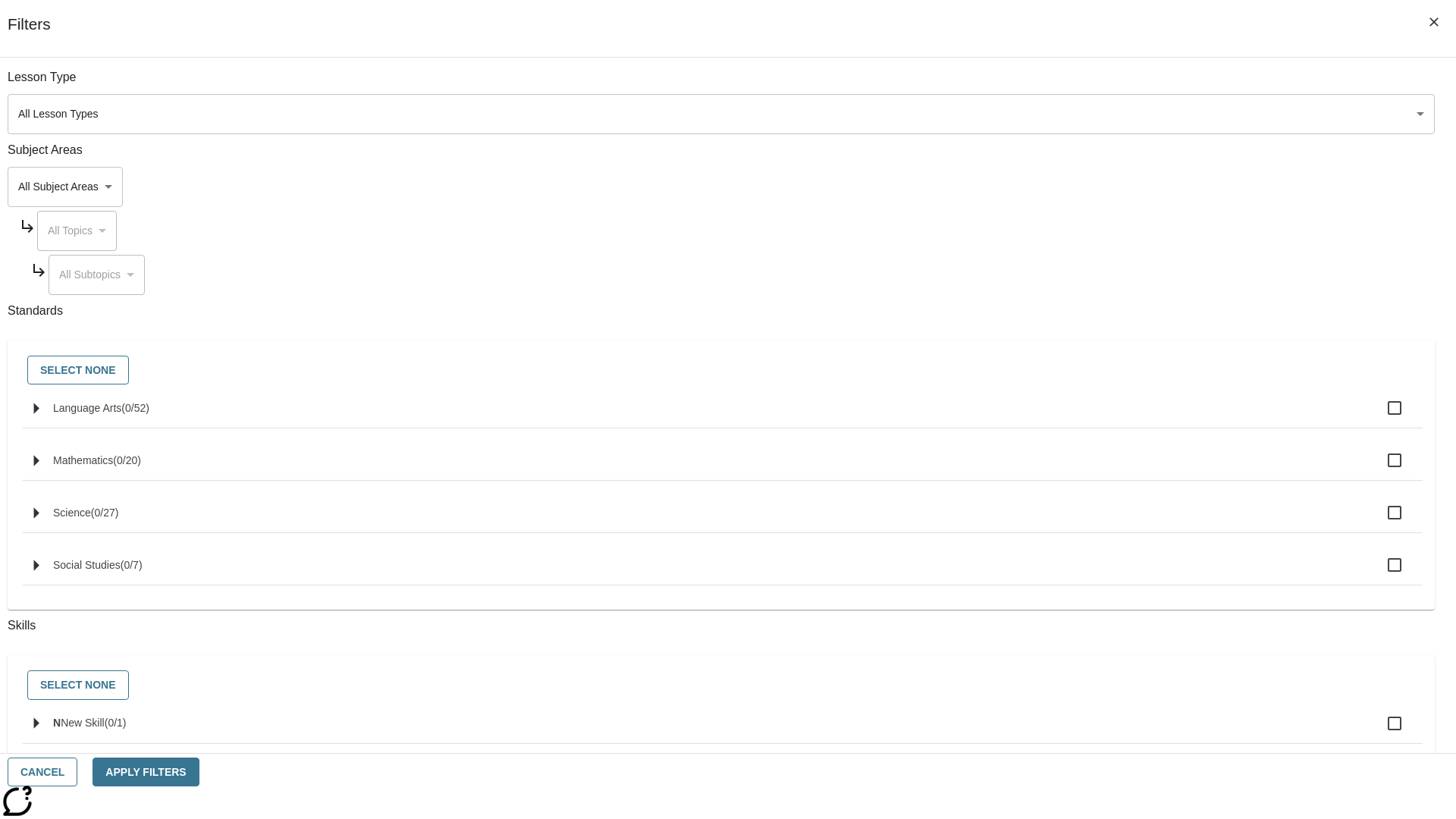
checkbox input "true"
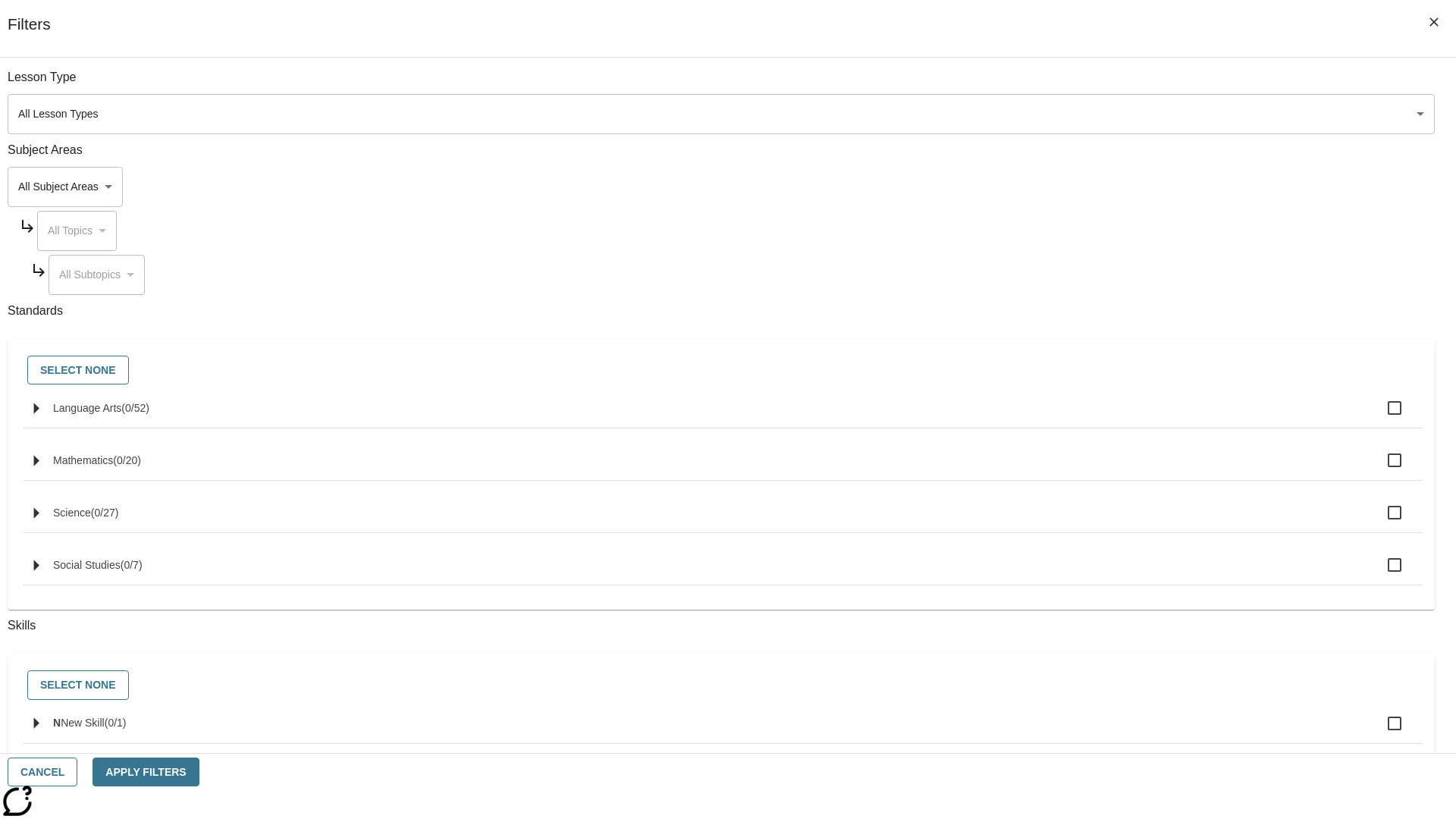
checkbox input "true"
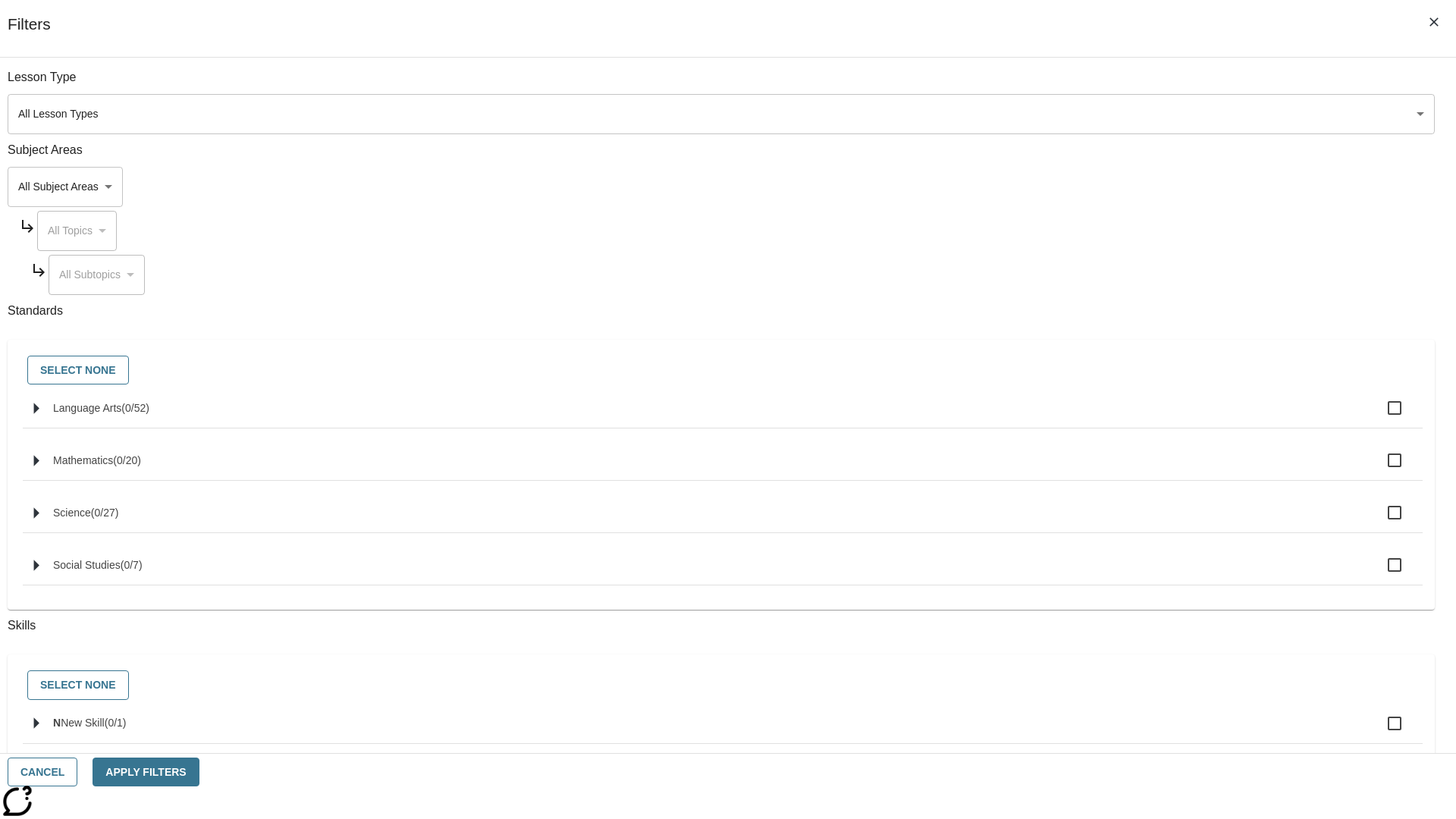
checkbox input "true"
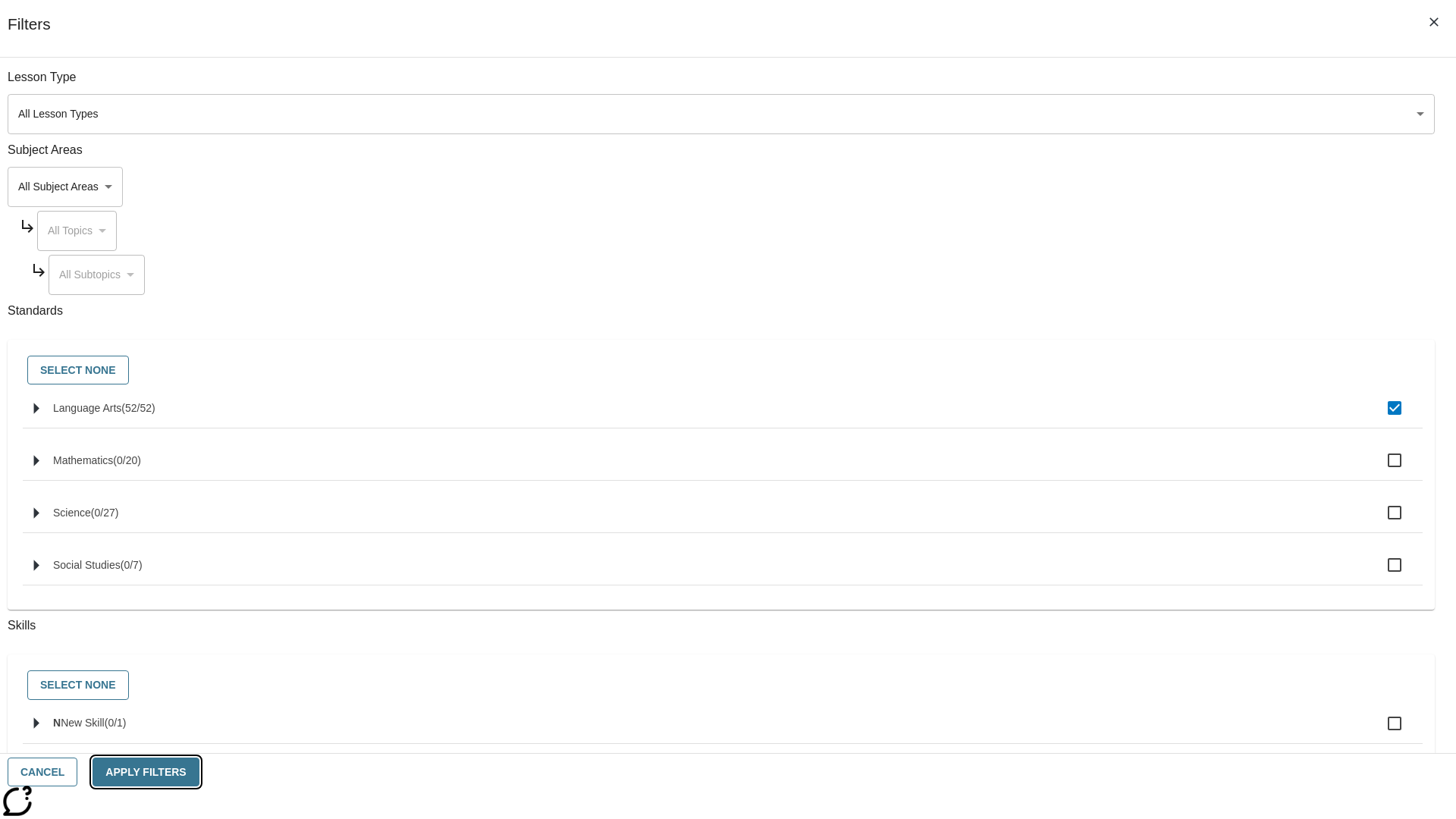
click at [199, 772] on button "Apply Filters" at bounding box center [145, 772] width 106 height 30
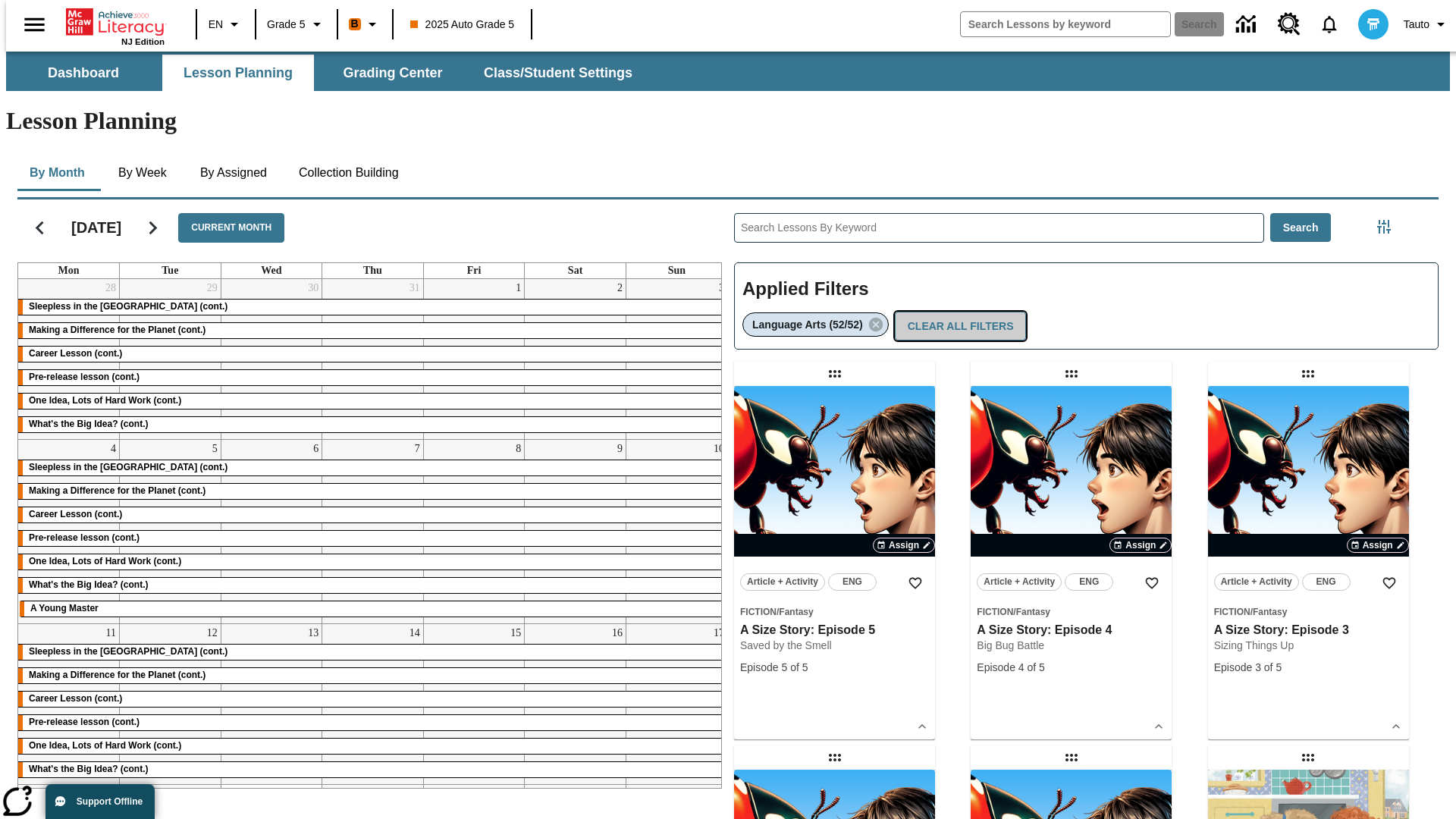
click at [957, 311] on button "Clear All Filters" at bounding box center [960, 326] width 132 height 30
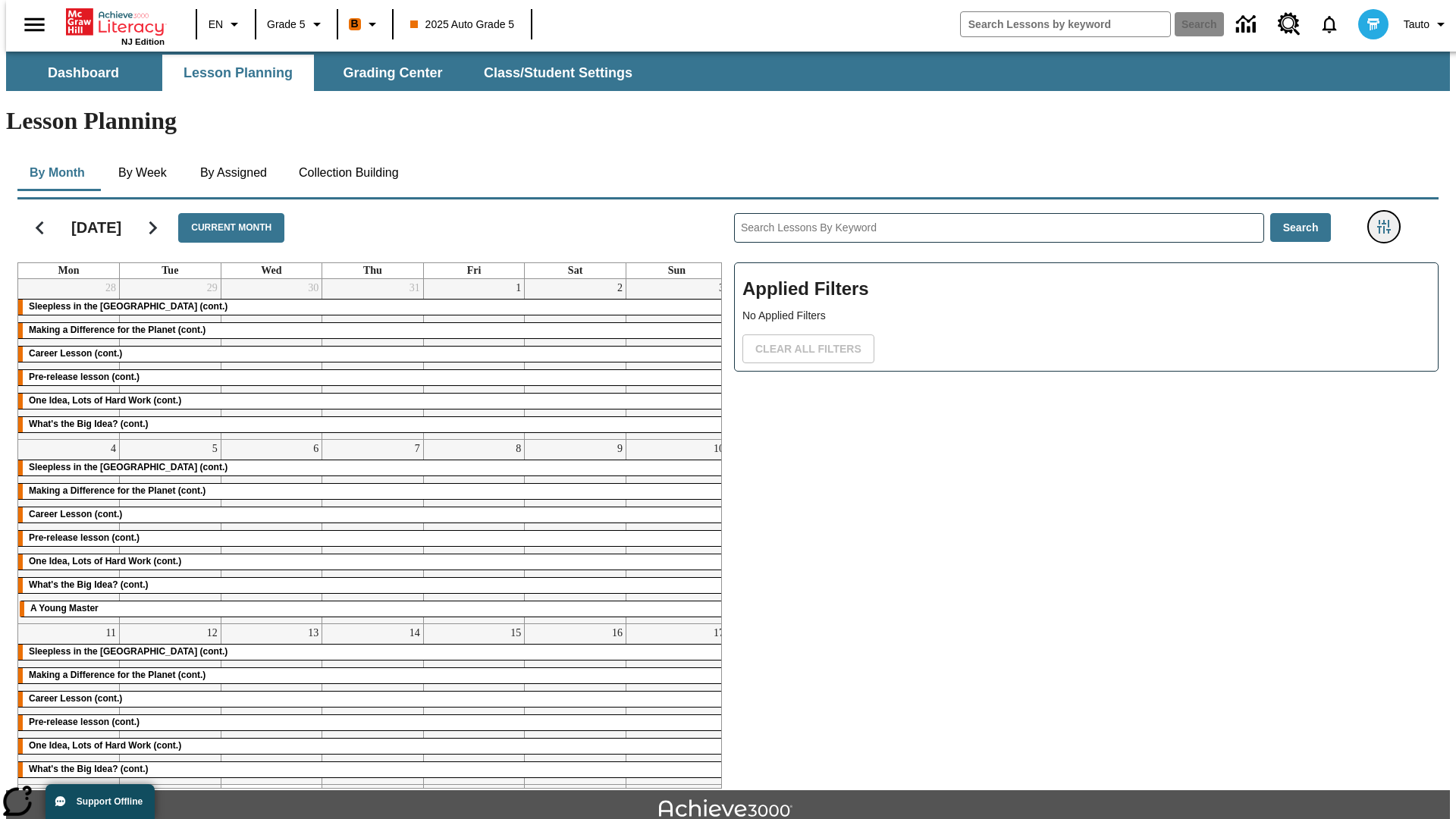
click at [1389, 220] on icon "Filters Side menu" at bounding box center [1384, 227] width 14 height 14
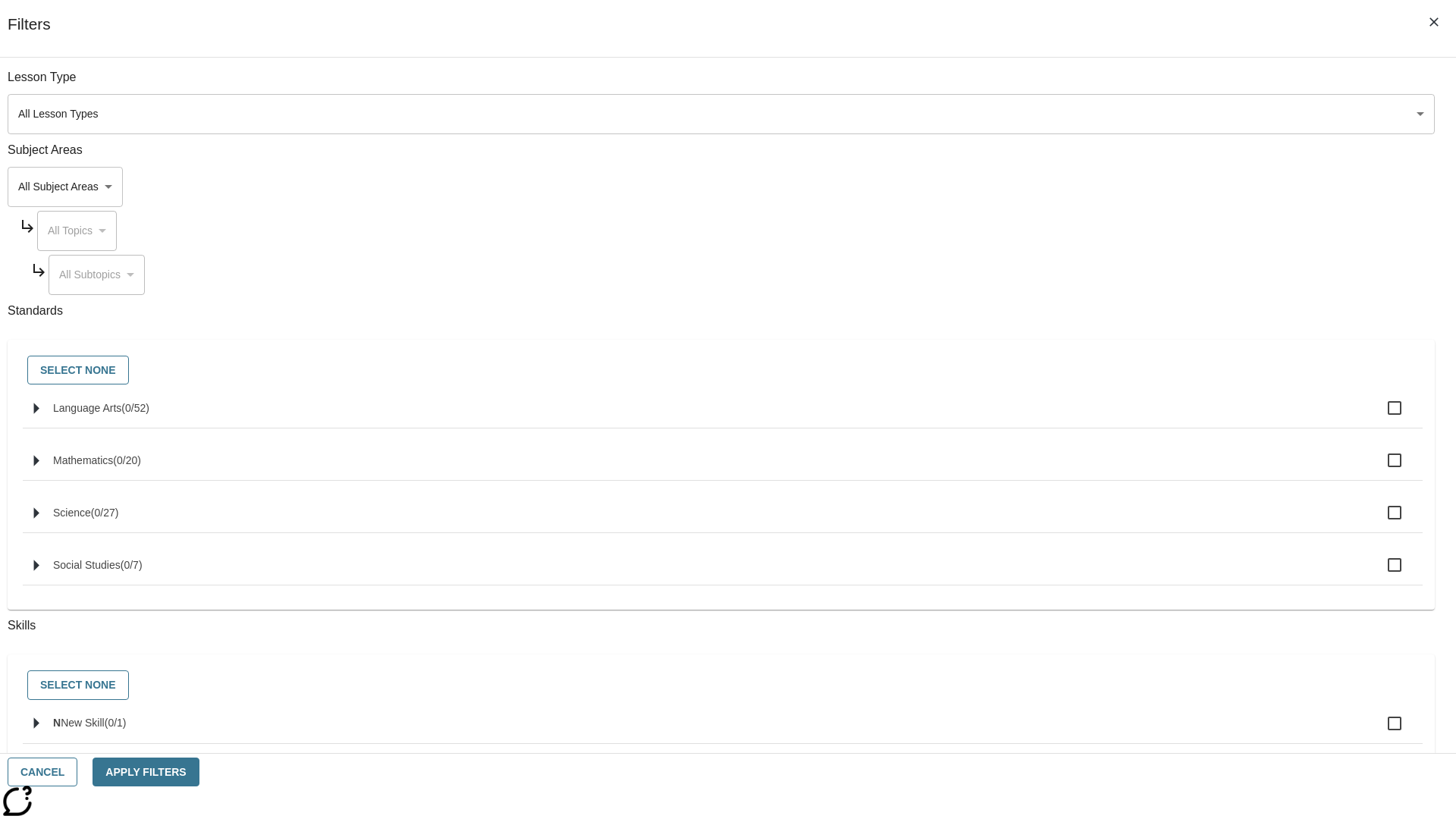
click at [1094, 732] on label "N New Skill ( 0 / 1 )" at bounding box center [732, 723] width 1358 height 32
click at [1379, 732] on input "N New Skill ( 0 / 1 )" at bounding box center [1395, 723] width 32 height 32
checkbox input "true"
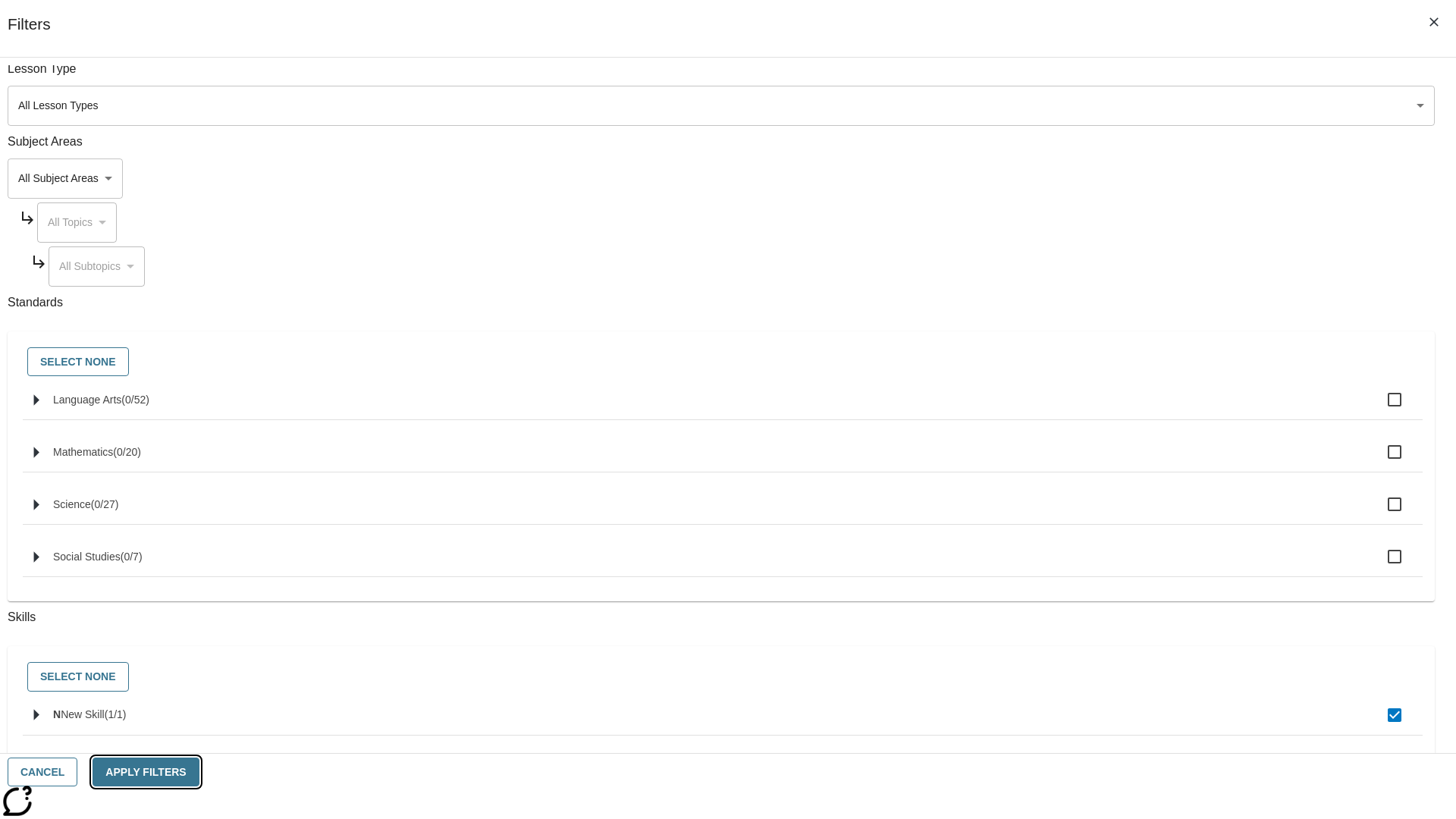
click at [199, 772] on button "Apply Filters" at bounding box center [145, 772] width 106 height 30
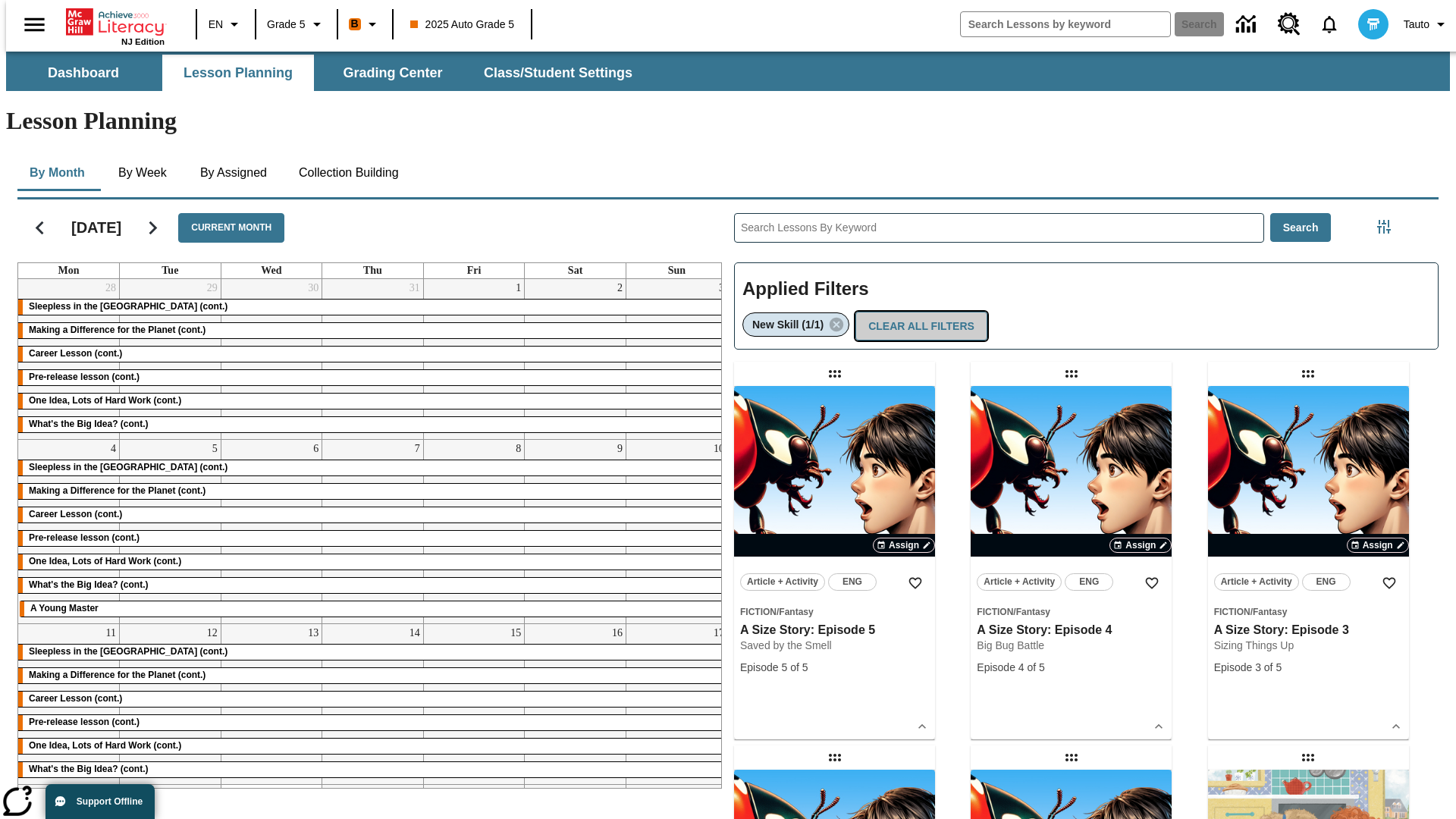
click at [918, 311] on button "Clear All Filters" at bounding box center [921, 326] width 132 height 30
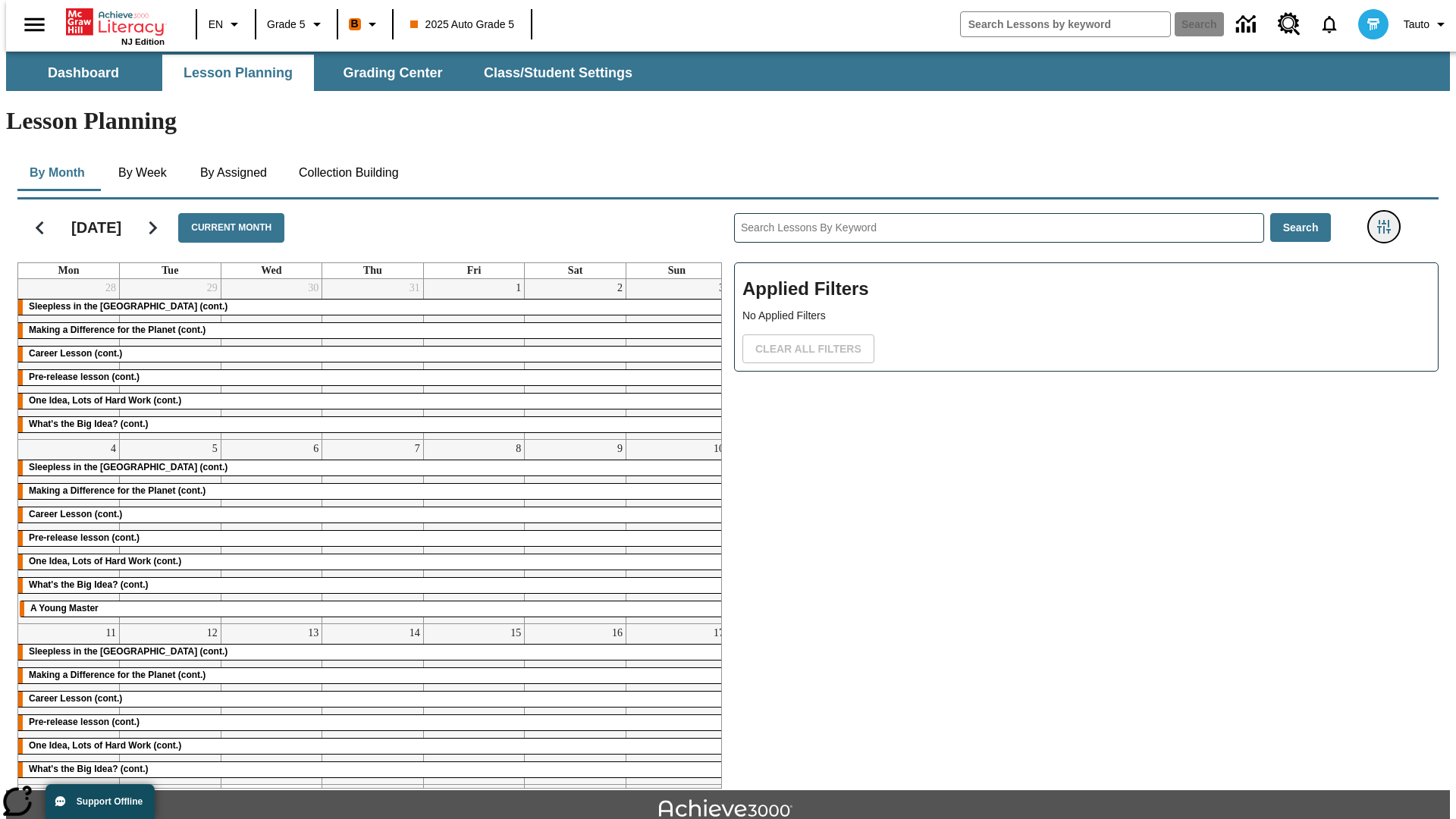
click at [1389, 220] on icon "Filters Side menu" at bounding box center [1384, 227] width 14 height 14
